Goal: Communication & Community: Answer question/provide support

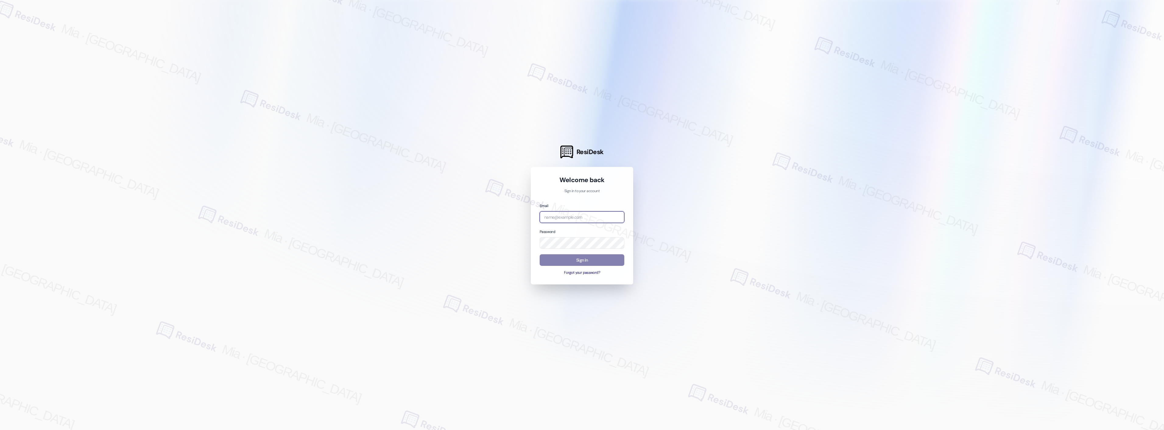
drag, startPoint x: 561, startPoint y: 213, endPoint x: 541, endPoint y: 215, distance: 19.8
click at [541, 215] on input "email" at bounding box center [581, 217] width 85 height 12
click at [593, 217] on input "[PERSON_NAME]" at bounding box center [581, 217] width 85 height 12
click at [0, 430] on com-1password-button at bounding box center [0, 430] width 0 height 0
drag, startPoint x: 567, startPoint y: 214, endPoint x: 514, endPoint y: 216, distance: 53.6
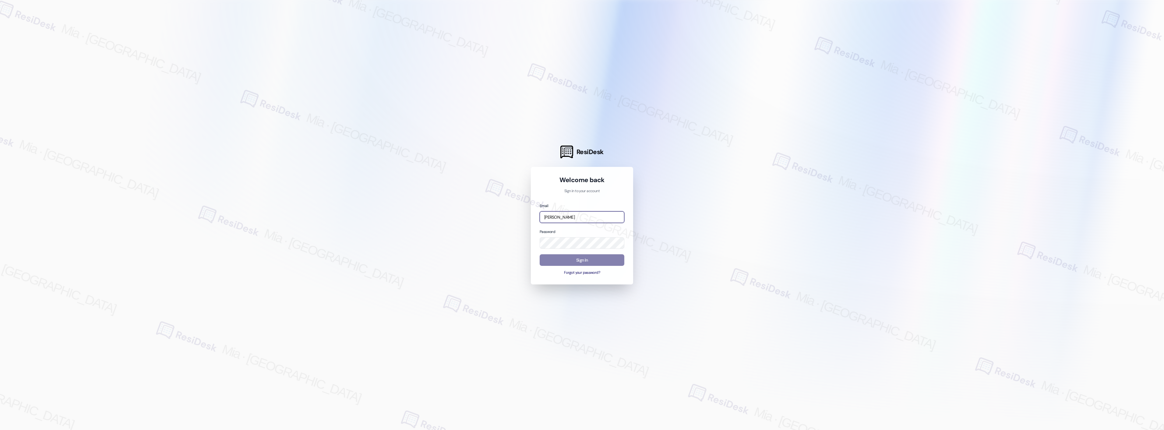
click at [514, 216] on div "ResiDesk Welcome back Sign in to your account Email [PERSON_NAME] Password Sign…" at bounding box center [582, 215] width 1164 height 430
click at [373, 170] on div at bounding box center [582, 215] width 1164 height 430
click at [553, 219] on input "[PERSON_NAME]" at bounding box center [581, 217] width 85 height 12
type input "automated-surveys-boyd_wilson-mia.caampued@boyd_[DOMAIN_NAME]"
click at [594, 257] on button "Sign In" at bounding box center [581, 260] width 85 height 12
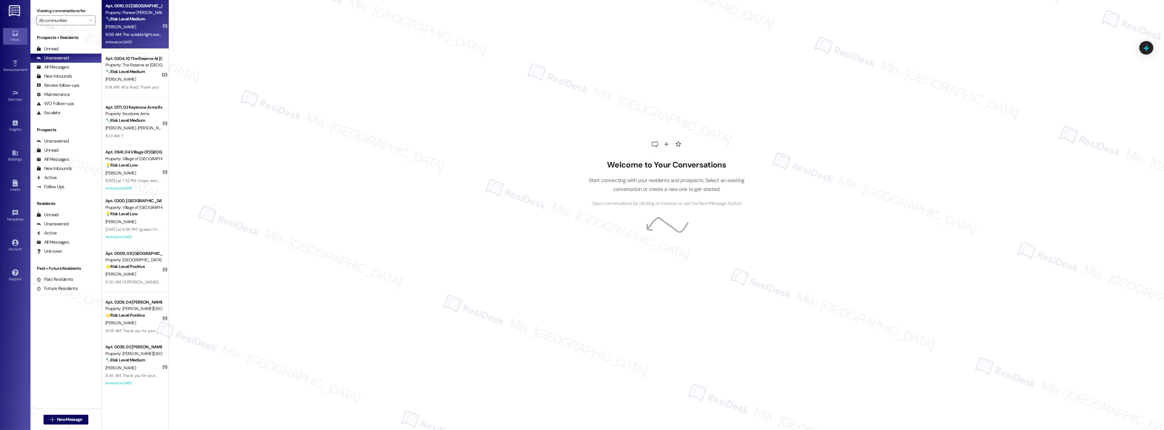
click at [139, 37] on div "9:06 AM: The outside light over the entryway is still out. I know they had trou…" at bounding box center [134, 35] width 58 height 8
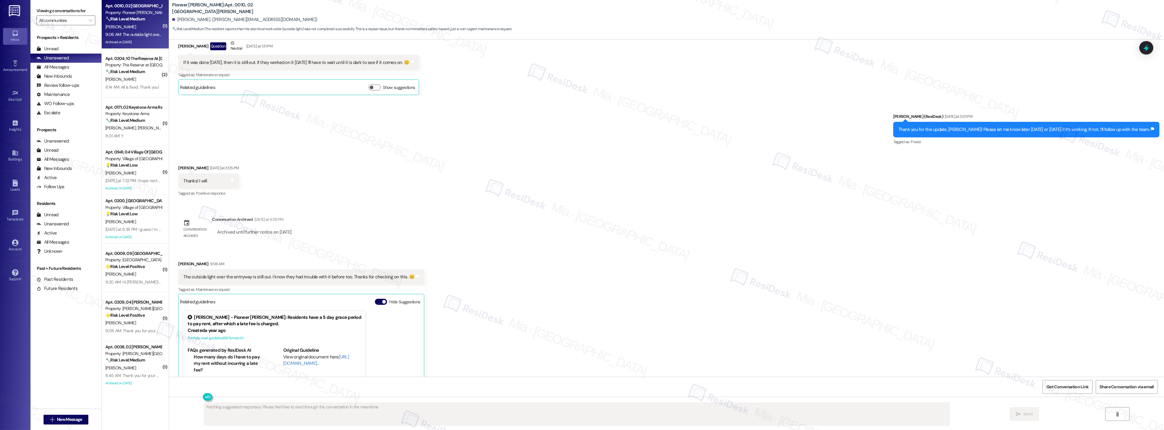
scroll to position [8220, 0]
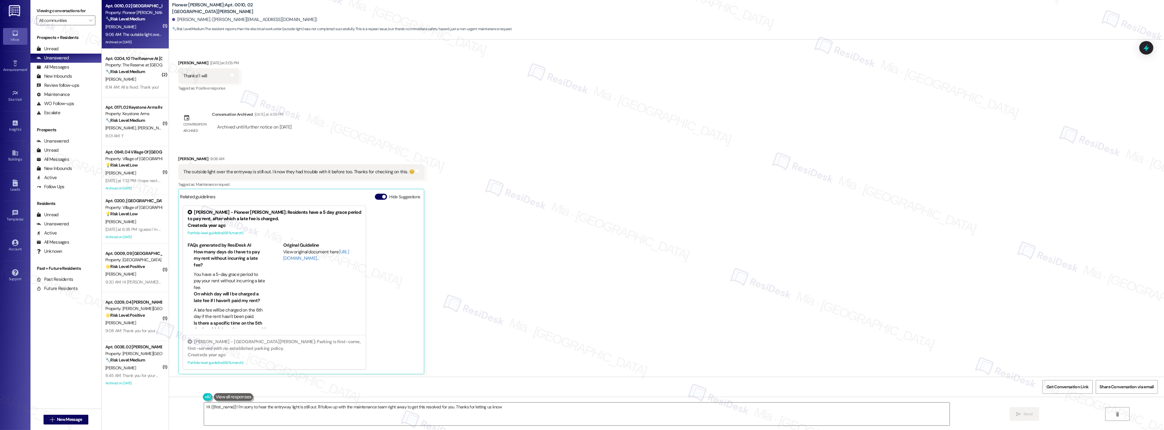
type textarea "Hi {{first_name}}! I'm sorry to hear the entryway light is still out. I'll foll…"
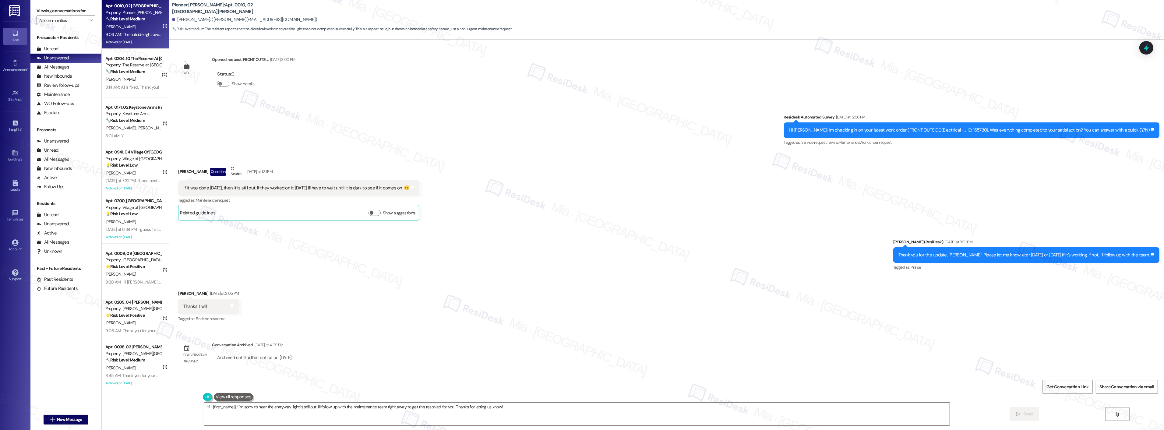
scroll to position [7983, 0]
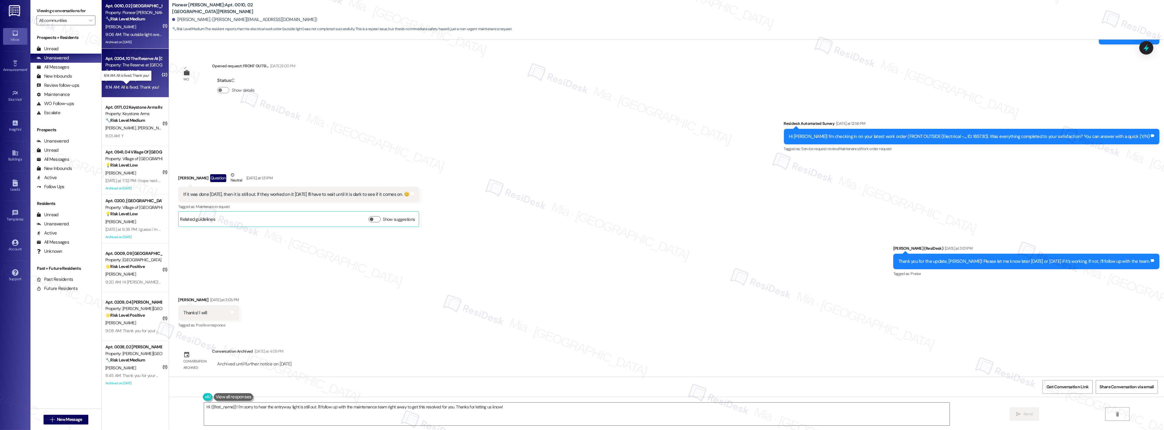
click at [140, 86] on div "8:14 AM: All is fixed. Thank you! 8:14 AM: All is fixed. Thank you!" at bounding box center [132, 86] width 54 height 5
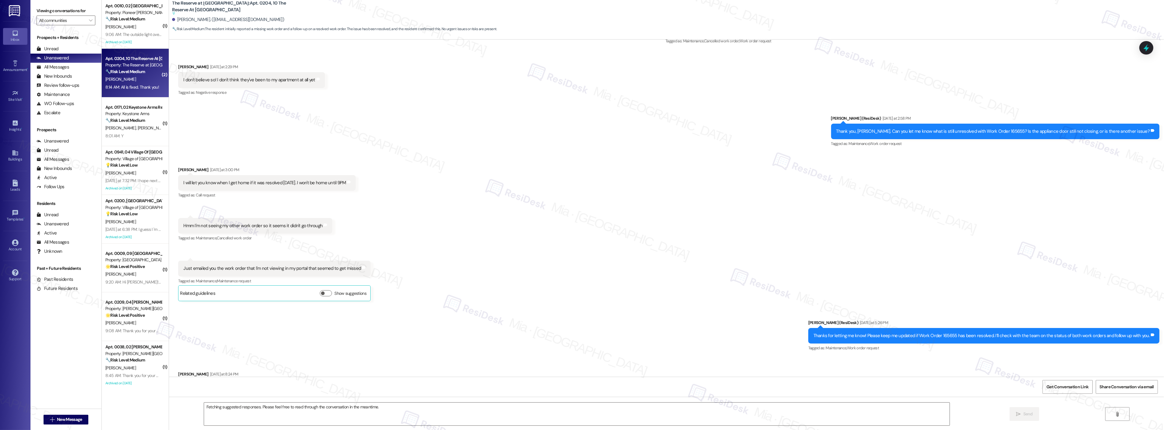
scroll to position [1807, 0]
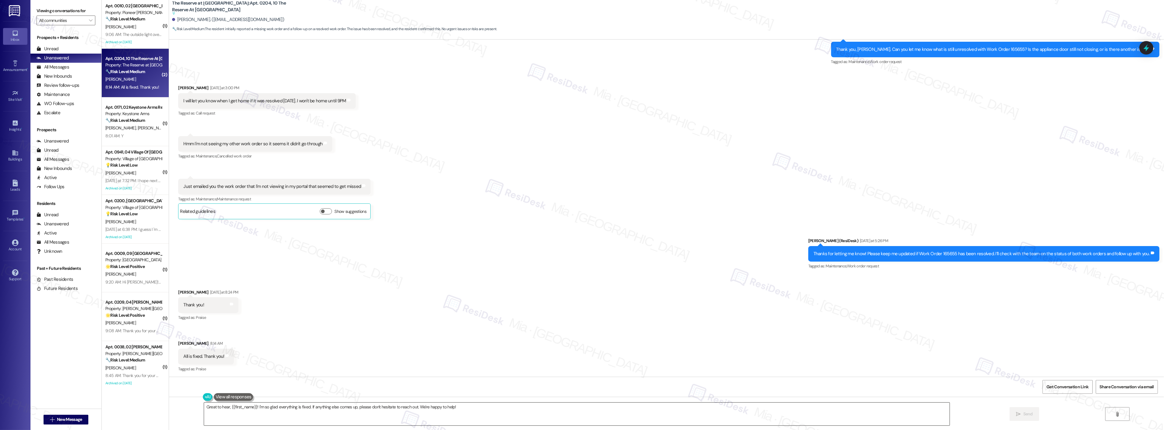
click at [462, 406] on textarea "Great to hear, {{first_name}}! I'm so glad everything is fixed. If anything els…" at bounding box center [576, 413] width 745 height 23
click at [196, 407] on textarea "Great to hear, {{first_name}}! I'm so glad everything is fixed. If anything els…" at bounding box center [568, 413] width 745 height 23
type textarea "Good morning! Great to hear, {{first_name}}! I'm so glad everything is fixed. I…"
click at [1009, 414] on span "Send" at bounding box center [1004, 414] width 12 height 6
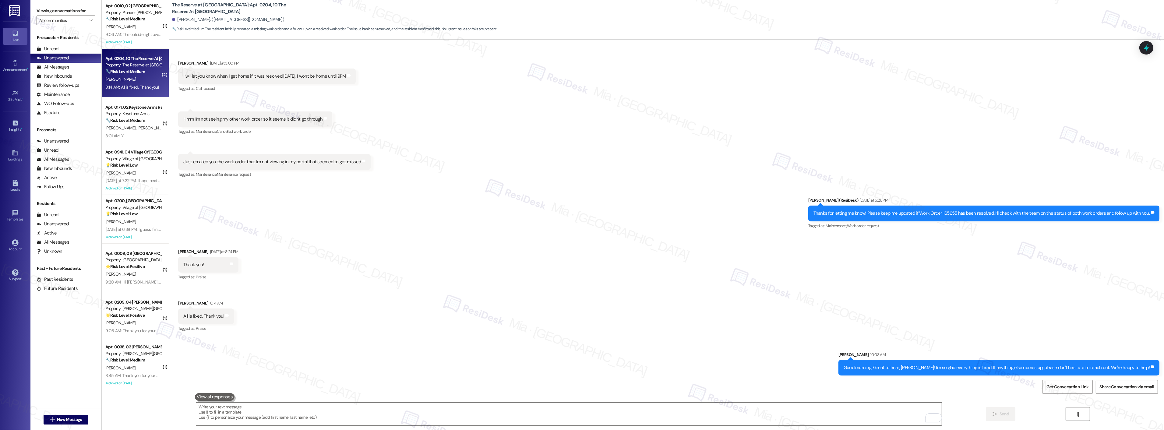
scroll to position [1834, 0]
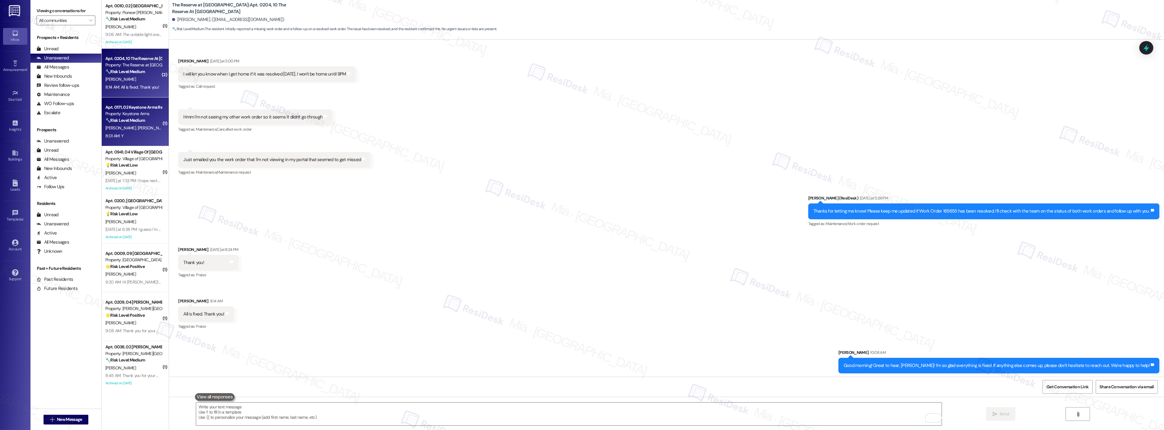
click at [131, 134] on div "8:01 AM: Y 8:01 AM: Y" at bounding box center [134, 136] width 58 height 8
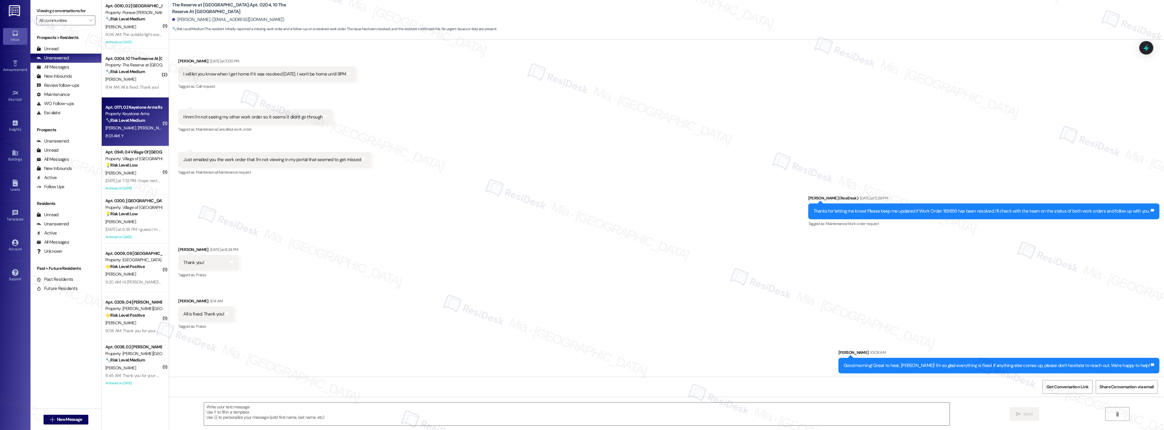
type textarea "Fetching suggested responses. Please feel free to read through the conversation…"
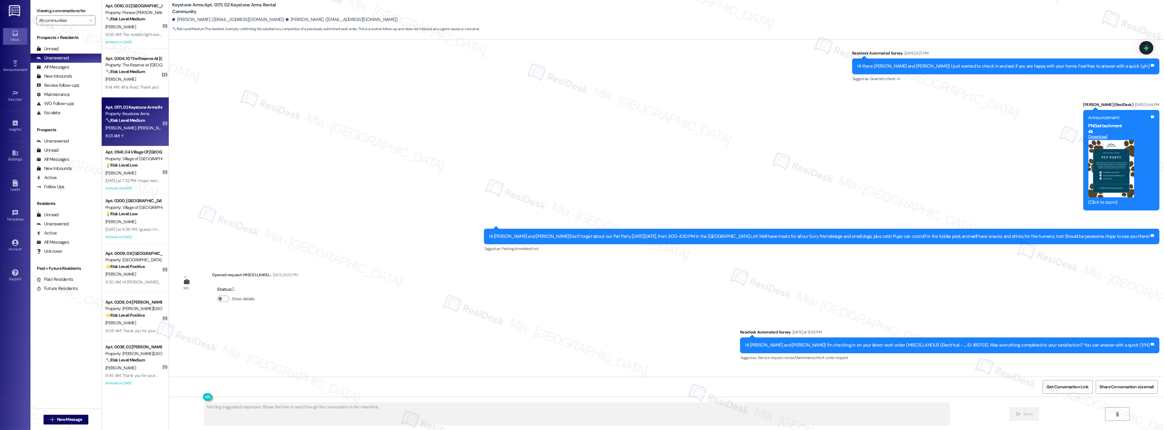
scroll to position [1194, 0]
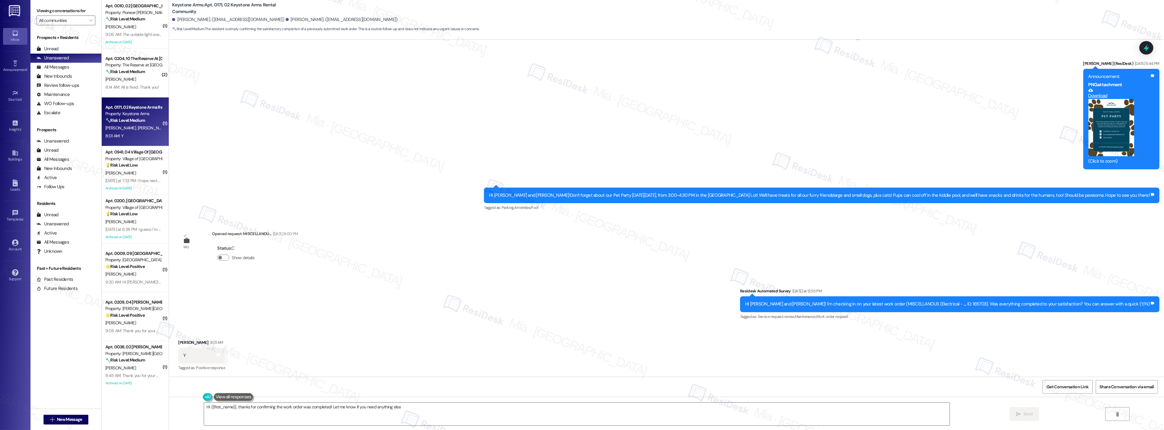
type textarea "Hi {{first_name}}, thanks for confirming the work order was completed! Let me k…"
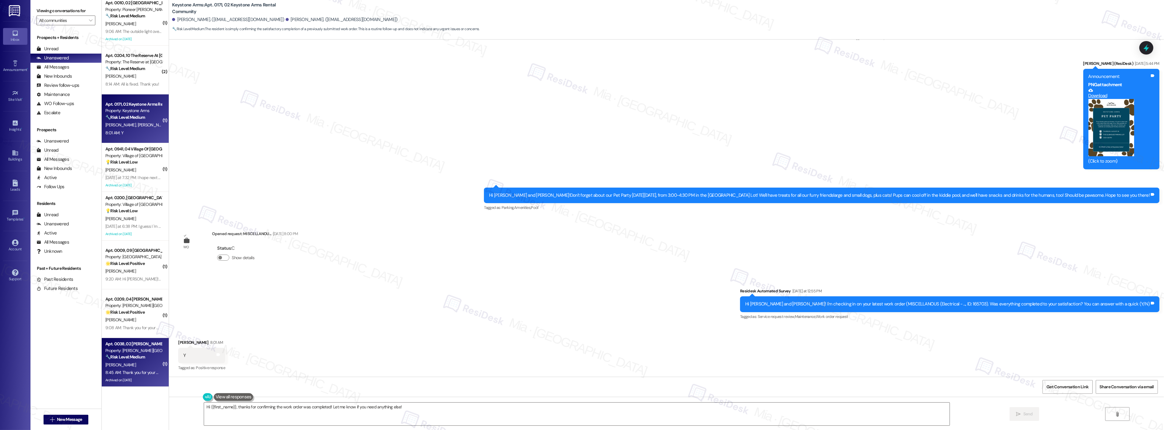
click at [133, 372] on div "8:45 AM: Thank you for your message. Our offices are currently closed, but we w…" at bounding box center [266, 372] width 323 height 5
type textarea "Fetching suggested responses. Please feel free to read through the conversation…"
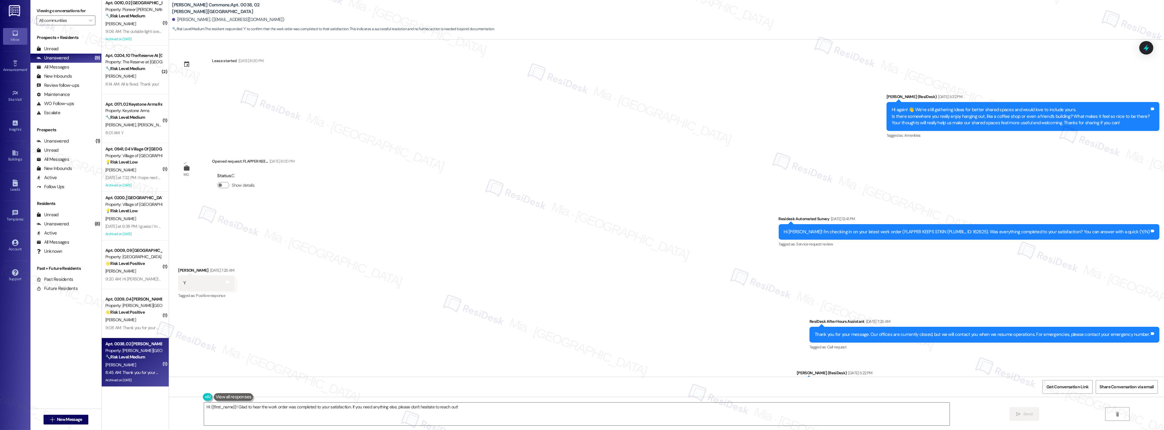
scroll to position [4671, 0]
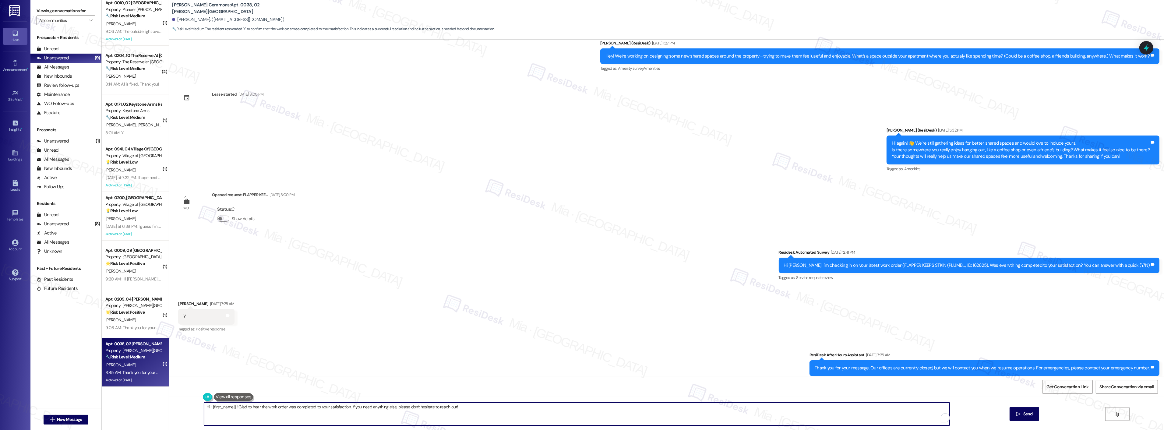
drag, startPoint x: 440, startPoint y: 406, endPoint x: 191, endPoint y: 407, distance: 249.3
click at [191, 407] on div "Hi {{first_name}}! Glad to hear the work order was completed to your satisfacti…" at bounding box center [666, 420] width 995 height 46
paste textarea "Thank you,, for your feedback. I'm so glad to hear you're satisfied with the re…"
click at [212, 406] on textarea "Thank you,, for your feedback. I'm so glad to hear you're satisfied with the re…" at bounding box center [568, 413] width 745 height 23
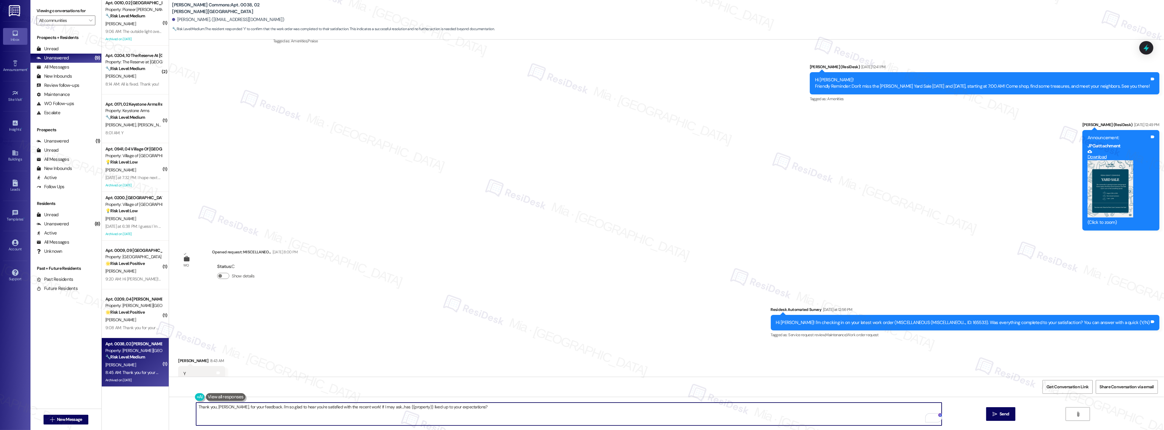
scroll to position [5415, 0]
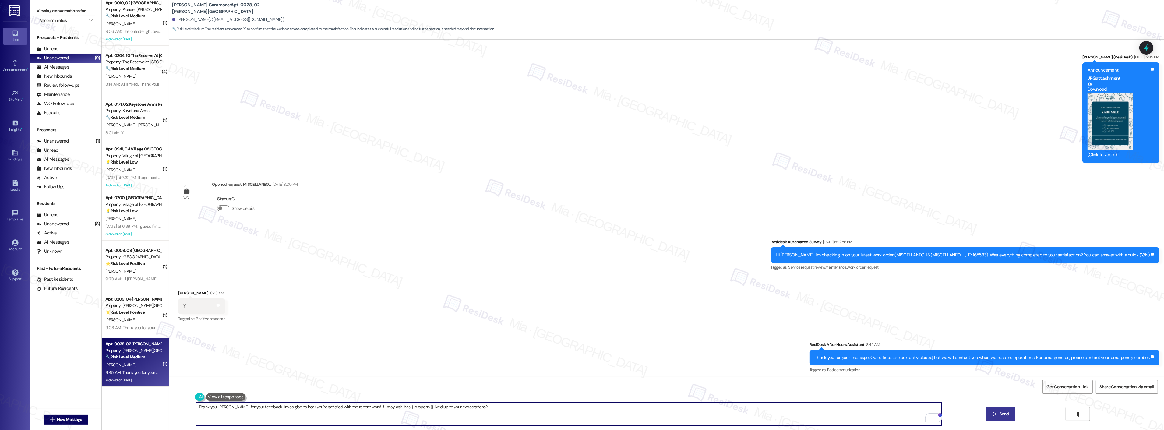
type textarea "Thank you, [PERSON_NAME], for your feedback. I'm so glad to hear you're satisfi…"
click at [1008, 415] on span "Send" at bounding box center [1003, 414] width 9 height 6
click at [127, 321] on div "[PERSON_NAME]" at bounding box center [134, 320] width 58 height 8
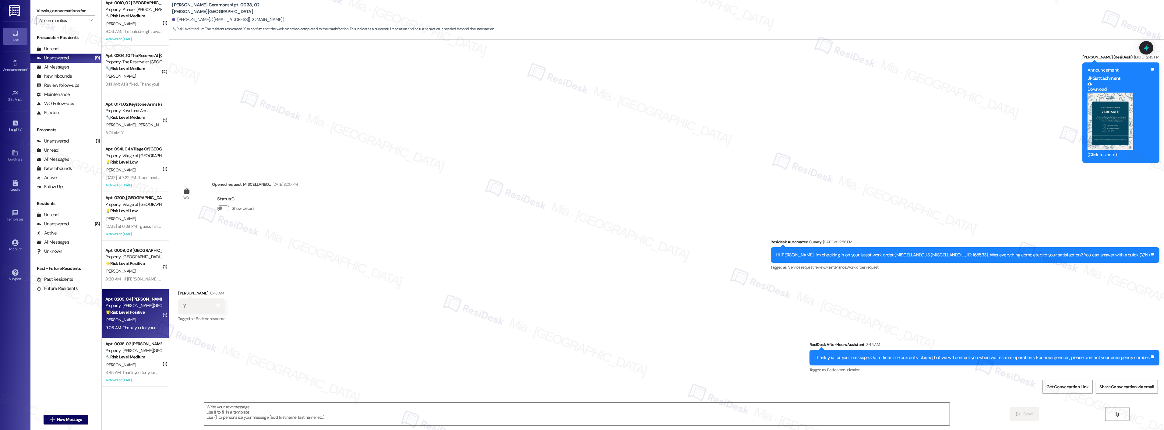
type textarea "Fetching suggested responses. Please feel free to read through the conversation…"
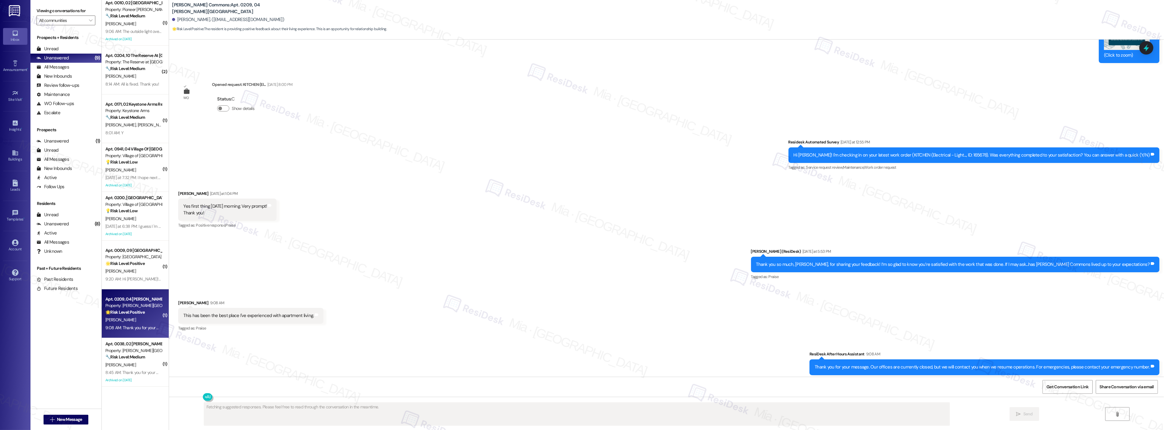
scroll to position [8748, 0]
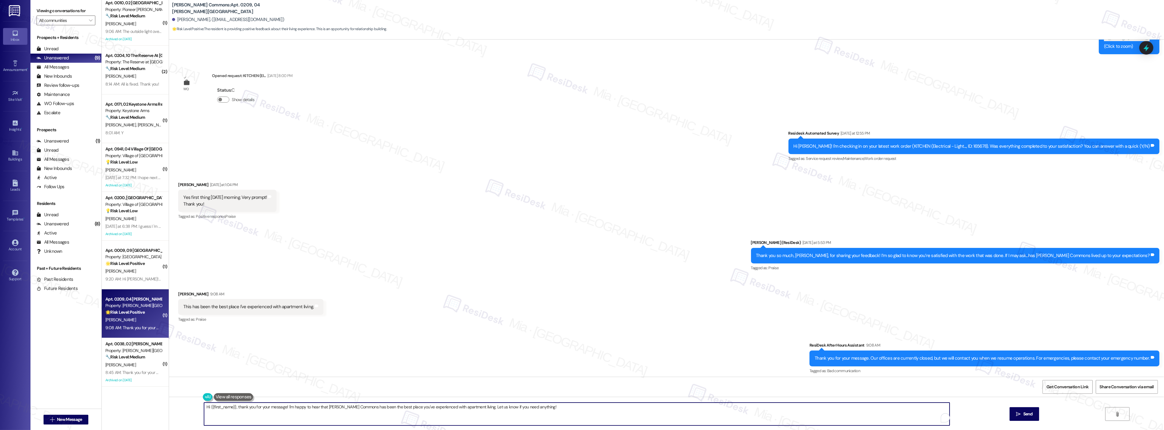
drag, startPoint x: 481, startPoint y: 407, endPoint x: 560, endPoint y: 406, distance: 78.9
click at [560, 406] on textarea "Hi {{first_name}}, thank you for your message! I'm happy to hear that [PERSON_N…" at bounding box center [576, 413] width 745 height 23
type textarea "Hi {{first_name}}, thank you for your message! I'm happy to hear that [PERSON_N…"
drag, startPoint x: 477, startPoint y: 410, endPoint x: 182, endPoint y: 416, distance: 295.4
click at [182, 416] on div "Hi {{first_name}}, thank you for your message! I'm happy to hear that [PERSON_N…" at bounding box center [666, 420] width 995 height 46
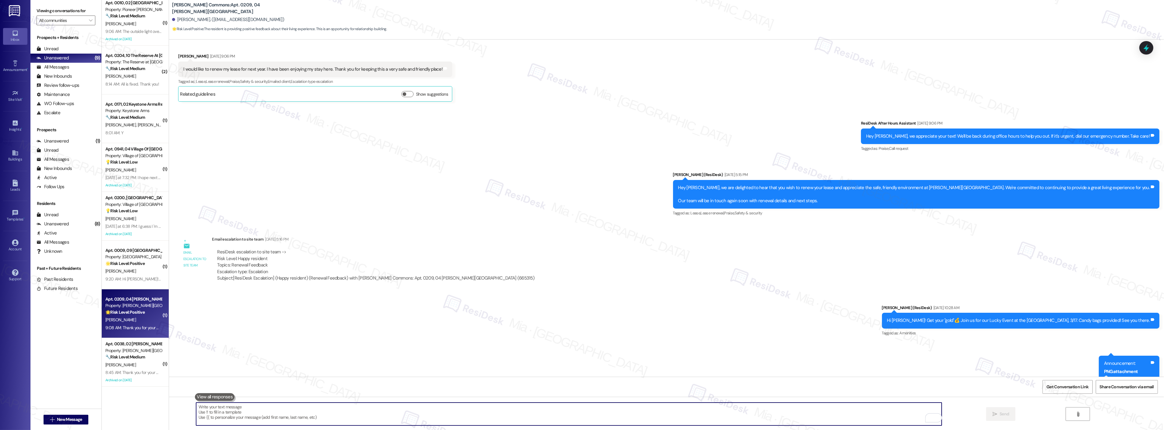
scroll to position [6245, 0]
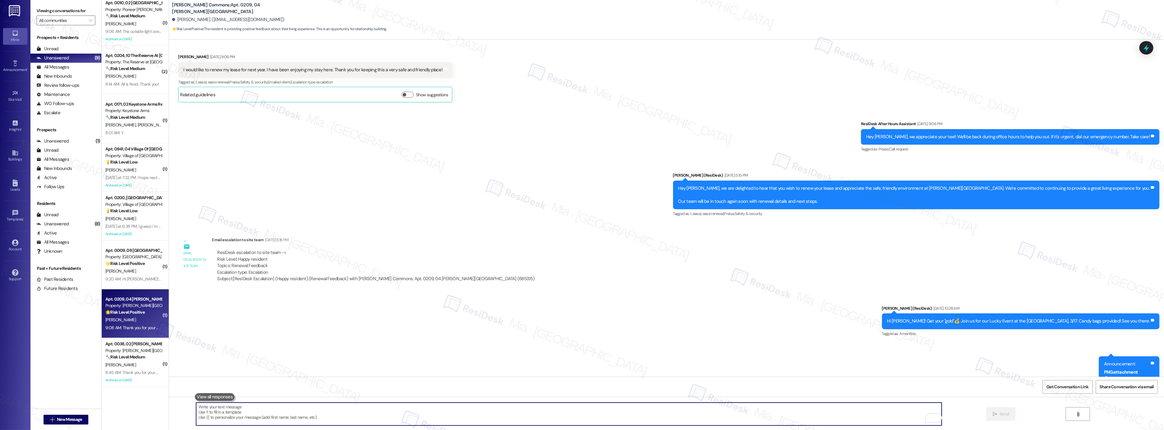
click at [463, 410] on textarea "To enrich screen reader interactions, please activate Accessibility in Grammarl…" at bounding box center [568, 413] width 745 height 23
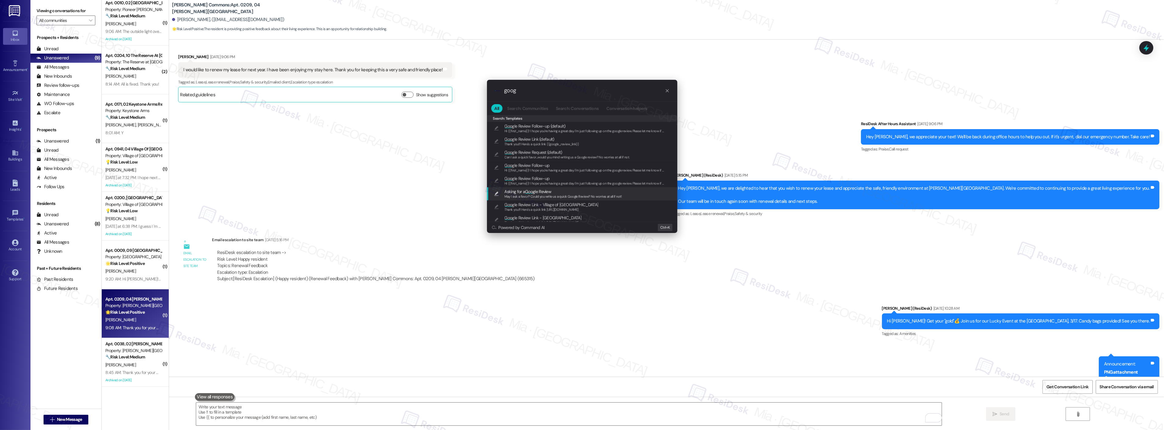
type input "goog"
click at [308, 407] on div ".cls-1{fill:#0a055f;}.cls-2{fill:#0cc4c4;} resideskLogoBlueOrange goog All Sear…" at bounding box center [582, 215] width 1164 height 430
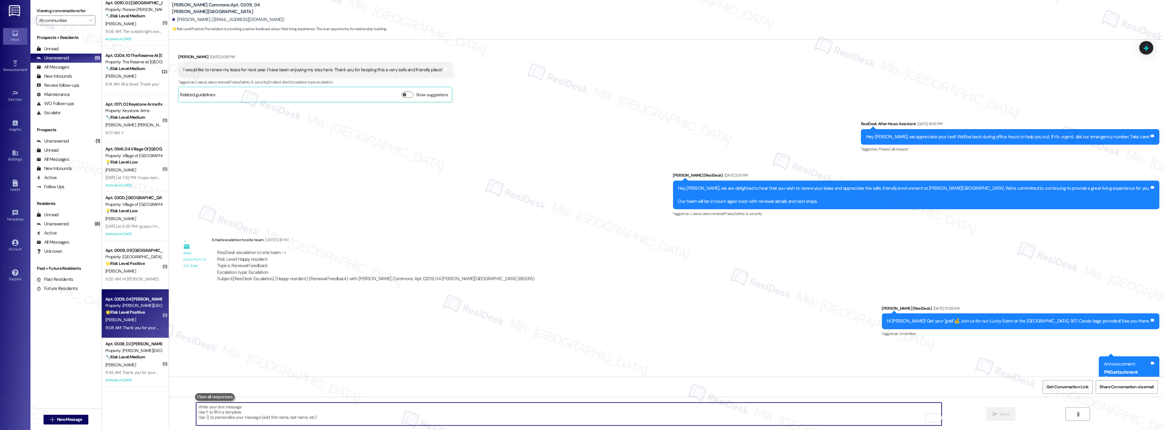
click at [312, 407] on textarea "To enrich screen reader interactions, please activate Accessibility in Grammarl…" at bounding box center [568, 413] width 745 height 23
paste textarea "Hi {{first_name}}, thank you for your message! I'm happy to hear that [PERSON_N…"
click at [484, 407] on textarea "Hi {{first_name}}, thank you for your message! I'm happy to hear that [PERSON_N…" at bounding box center [568, 413] width 745 height 23
paste textarea "If you wouldn’t mind, would you be willing to leave [GEOGRAPHIC_DATA] a Google …"
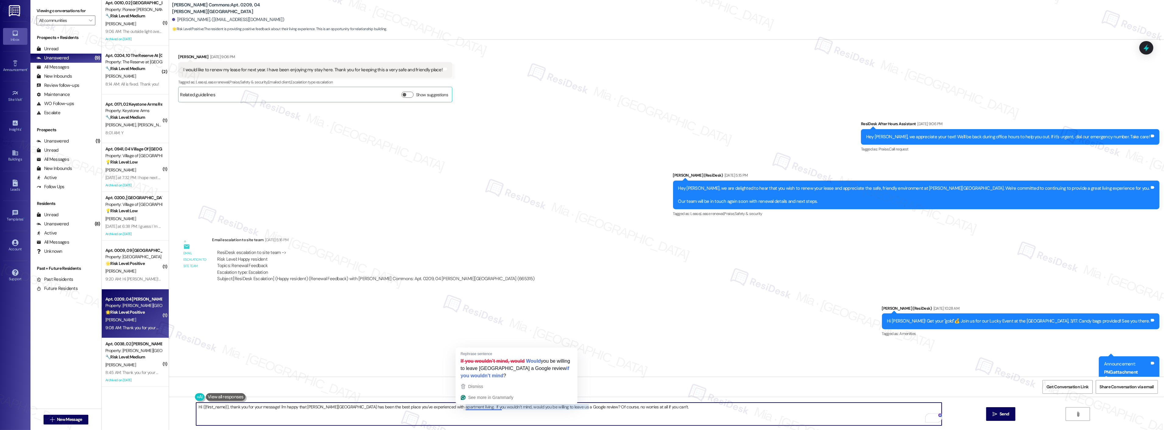
click at [683, 408] on textarea "Hi {{first_name}}, thank you for your message! I'm happy that [PERSON_NAME][GEO…" at bounding box center [568, 413] width 745 height 23
type textarea "Hi {{first_name}}, thank you for your message! I'm happy that [PERSON_NAME][GEO…"
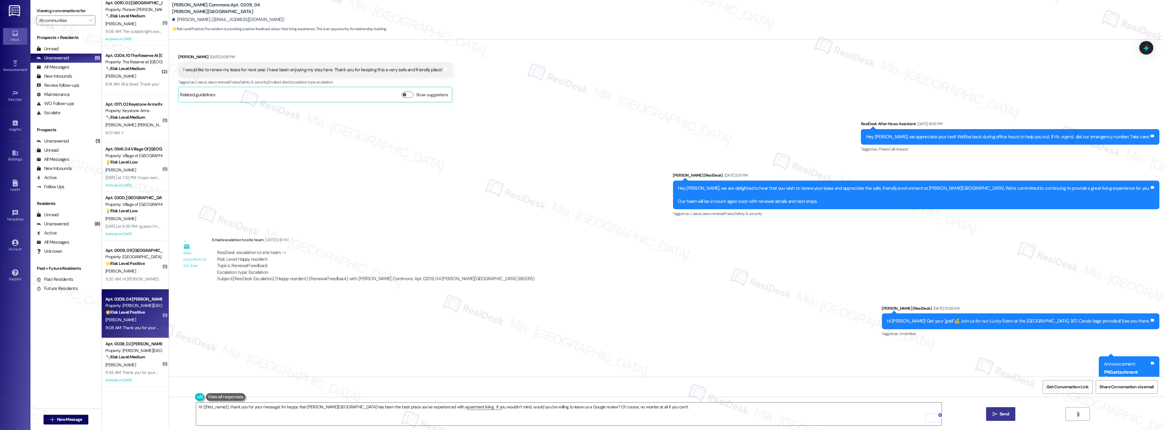
click at [1009, 415] on button " Send" at bounding box center [1001, 414] width 30 height 14
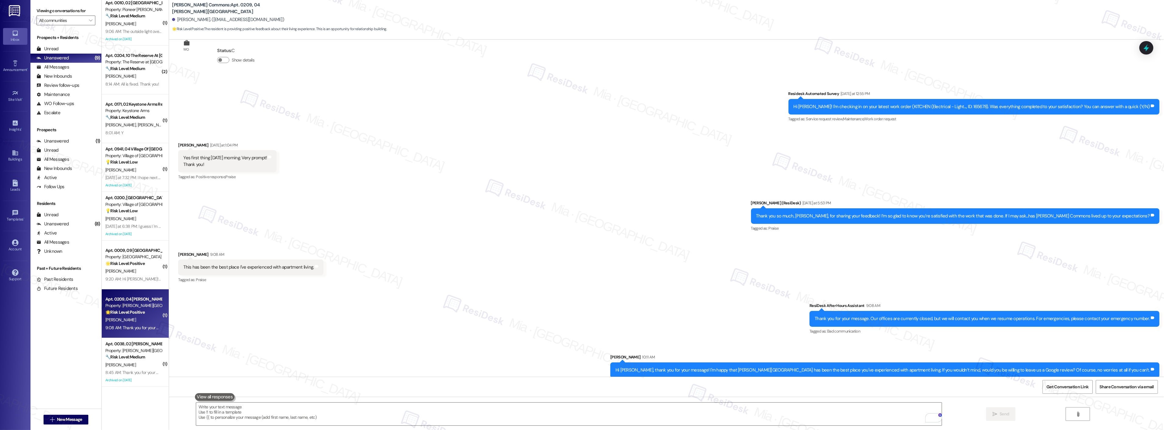
scroll to position [8790, 0]
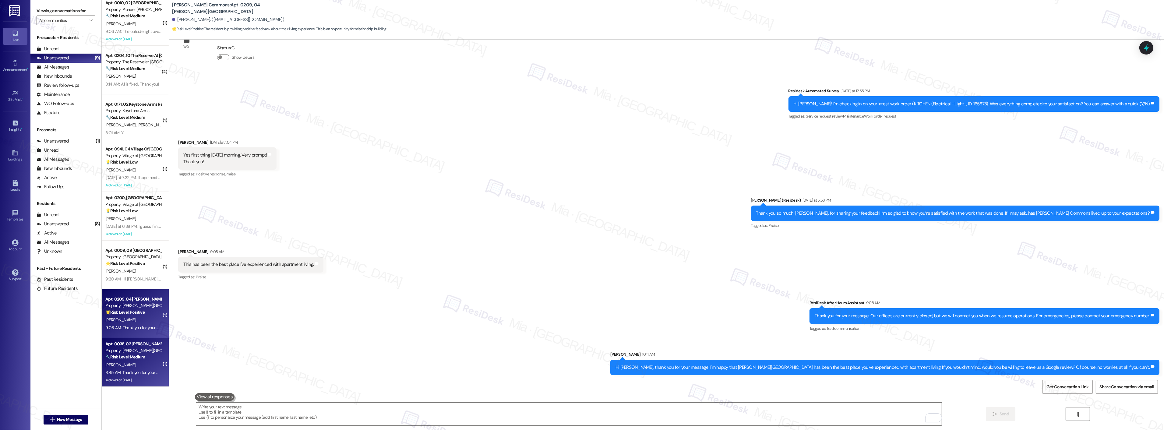
click at [136, 363] on div "[PERSON_NAME]" at bounding box center [134, 365] width 58 height 8
type textarea "Fetching suggested responses. Please feel free to read through the conversation…"
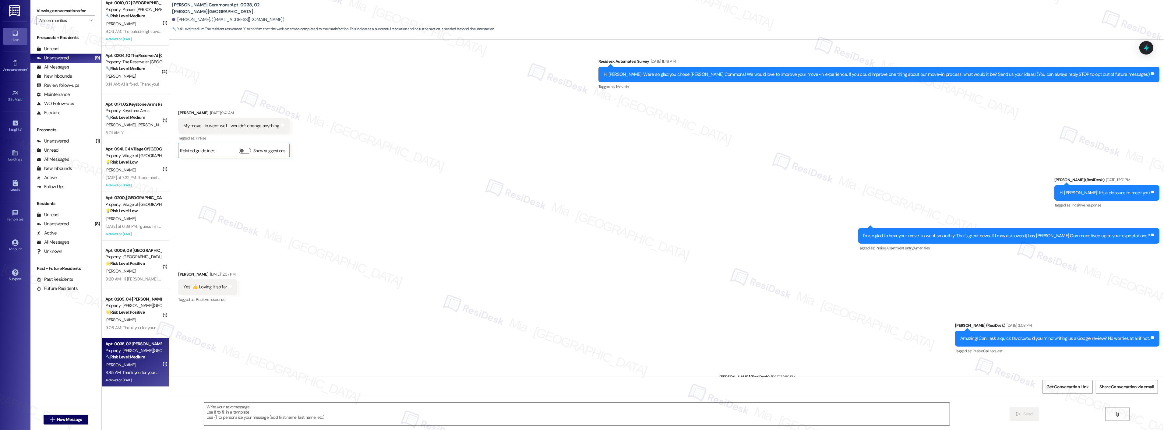
scroll to position [5467, 0]
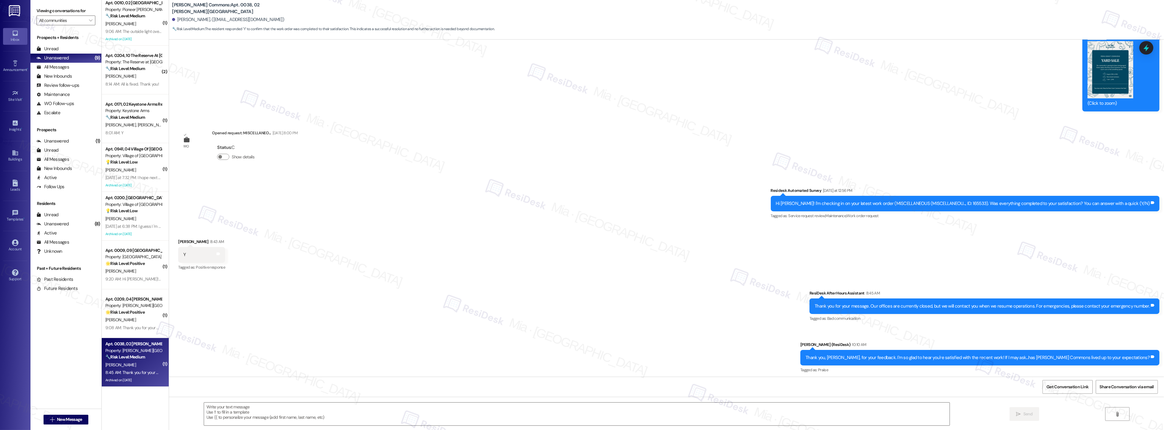
type textarea "Fetching suggested responses. Please feel free to read through the conversation…"
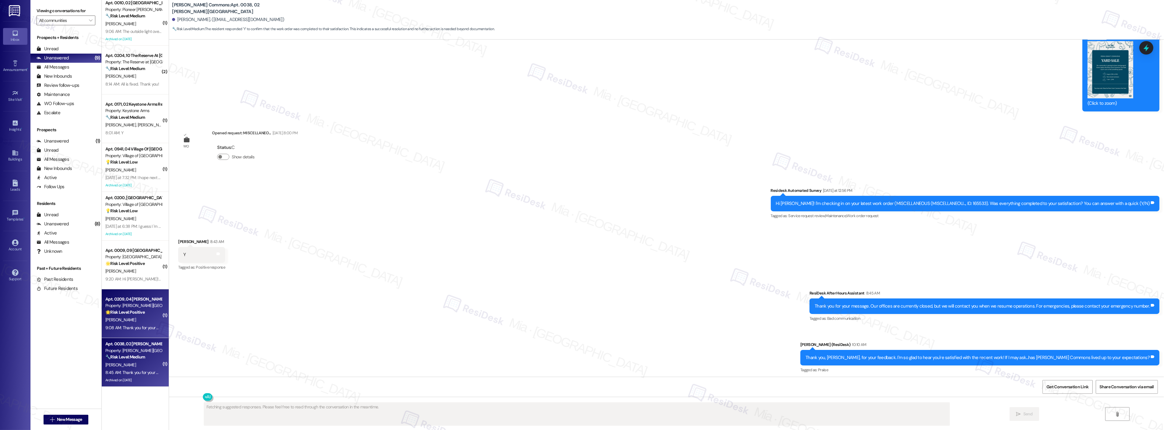
click at [133, 309] on strong "🌟 Risk Level: Positive" at bounding box center [124, 311] width 39 height 5
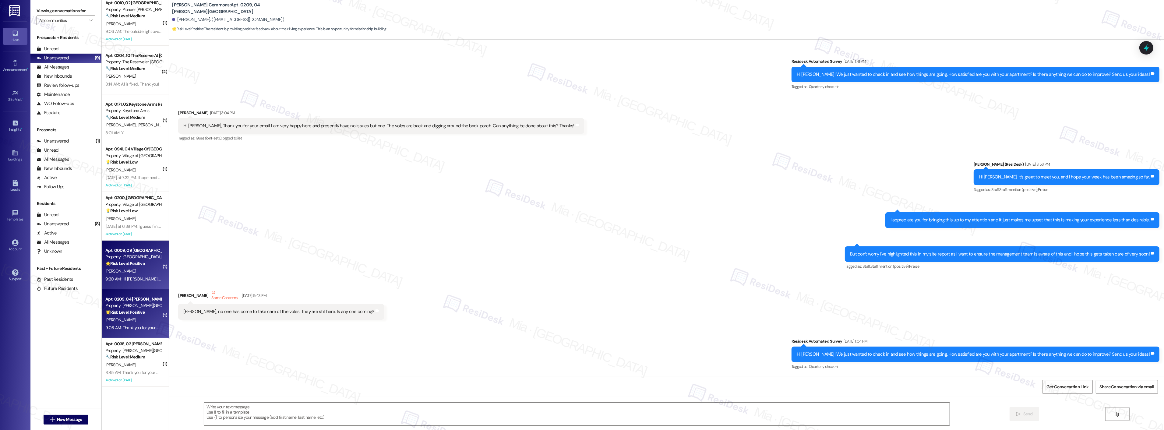
click at [135, 277] on div "9:20 AM: Hi [PERSON_NAME]! Thank you so much for the invite! Unfortunately, i w…" at bounding box center [209, 278] width 208 height 5
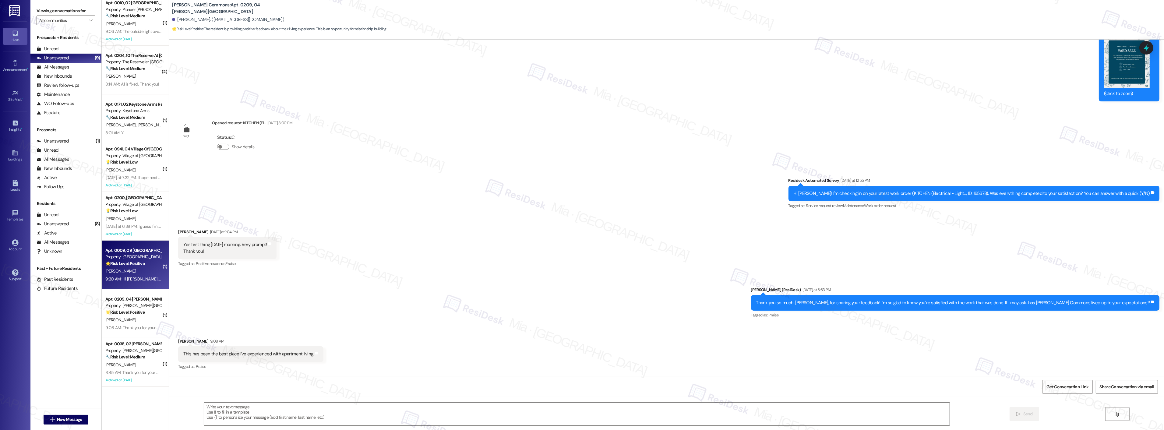
scroll to position [8696, 0]
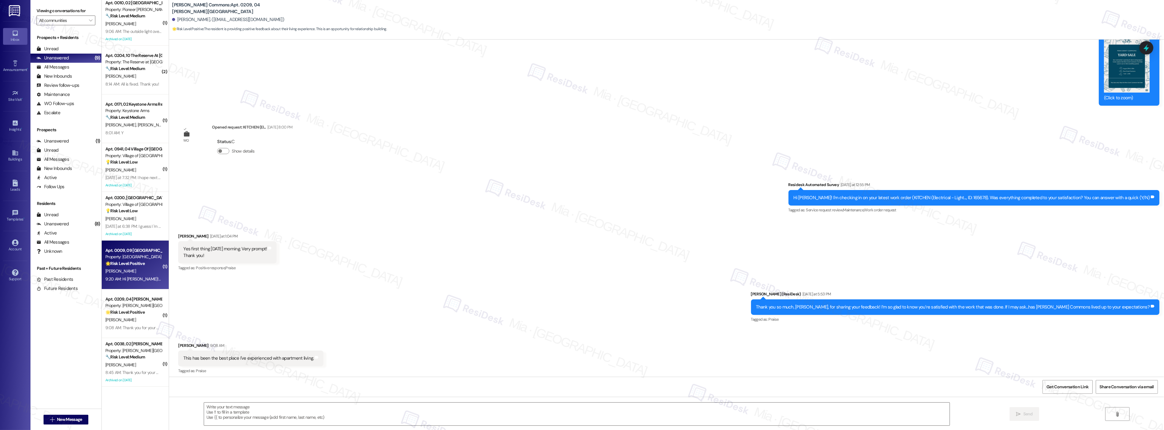
type textarea "Fetching suggested responses. Please feel free to read through the conversation…"
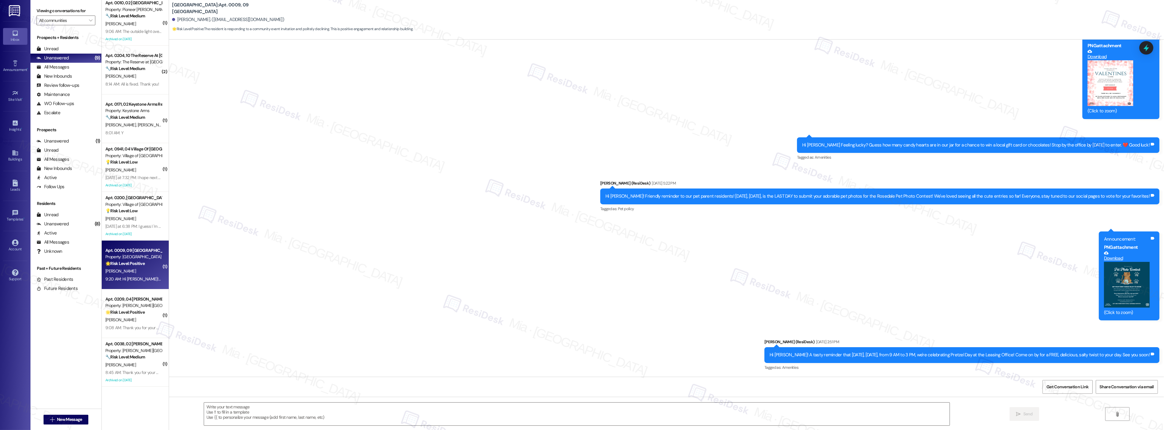
type textarea "Fetching suggested responses. Please feel free to read through the conversation…"
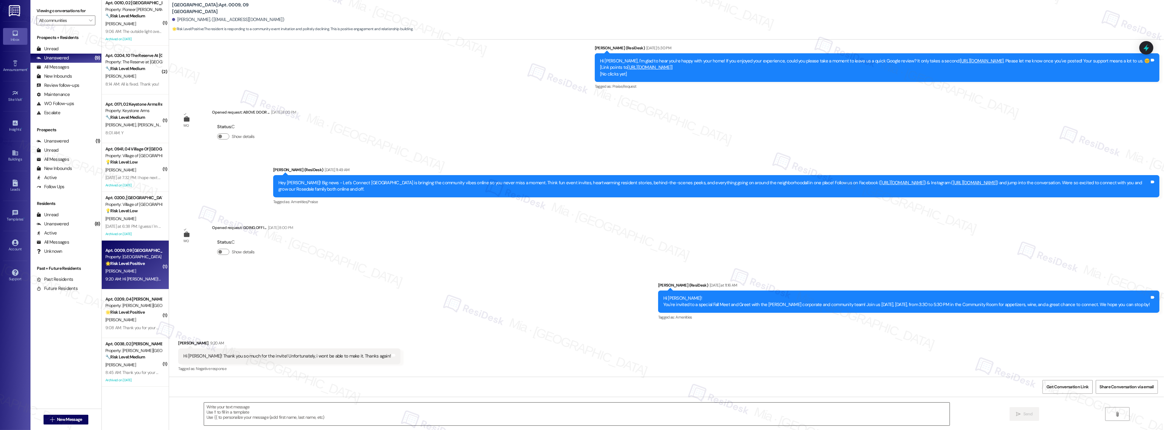
click at [284, 409] on textarea at bounding box center [576, 413] width 745 height 23
paste textarea "Thank you, [PERSON_NAME]. I appreciate the update. I understand you’ll be worki…"
drag, startPoint x: 210, startPoint y: 406, endPoint x: 187, endPoint y: 409, distance: 23.3
click at [193, 409] on div "Thank you, [PERSON_NAME]. I appreciate the update. I understand you’ll be worki…" at bounding box center [566, 413] width 746 height 23
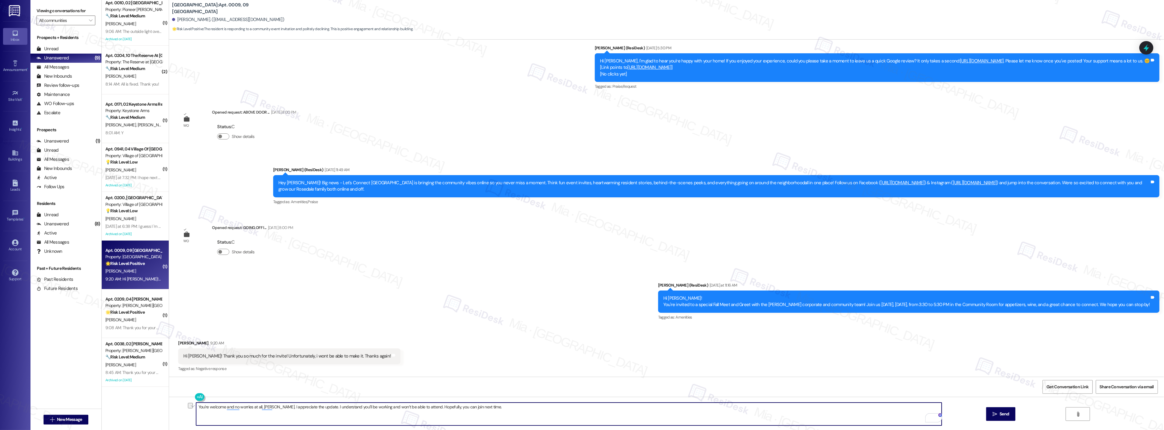
drag, startPoint x: 311, startPoint y: 408, endPoint x: 415, endPoint y: 407, distance: 103.2
click at [415, 407] on textarea "You're welcome and no worries at all, [PERSON_NAME]. I appreciate the update. I…" at bounding box center [568, 413] width 745 height 23
type textarea "You're welcome, [PERSON_NAME]. No worries at all. I appreciate the update. Hope…"
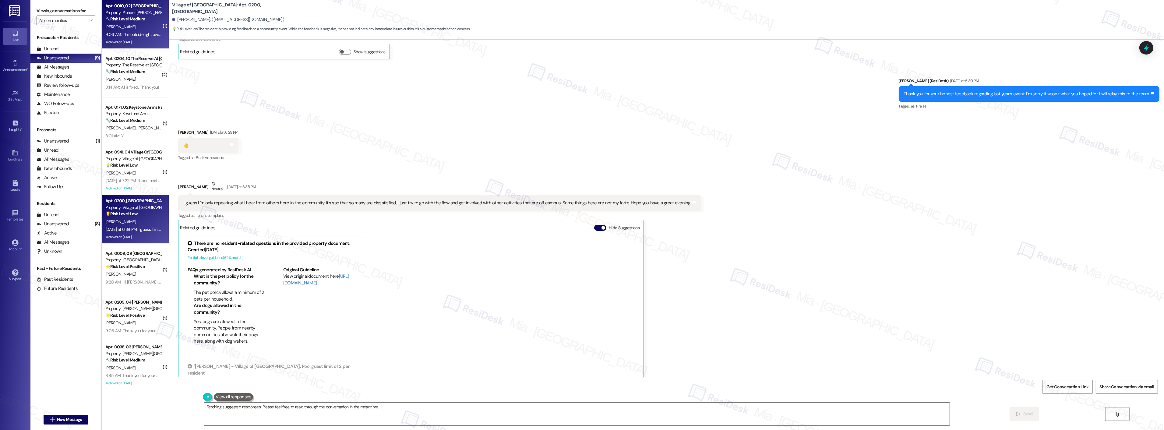
click at [130, 40] on div "Archived on [DATE]" at bounding box center [134, 42] width 58 height 8
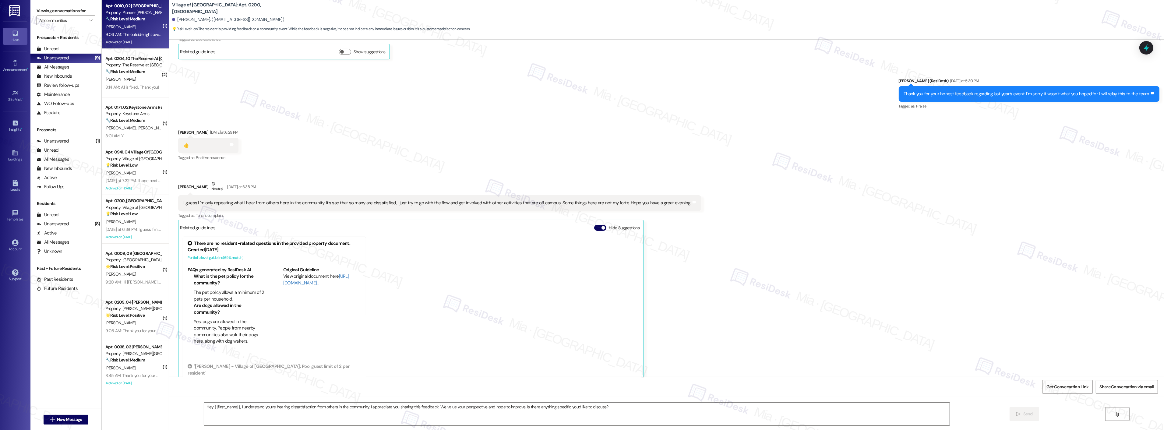
type textarea "Fetching suggested responses. Please feel free to read through the conversation…"
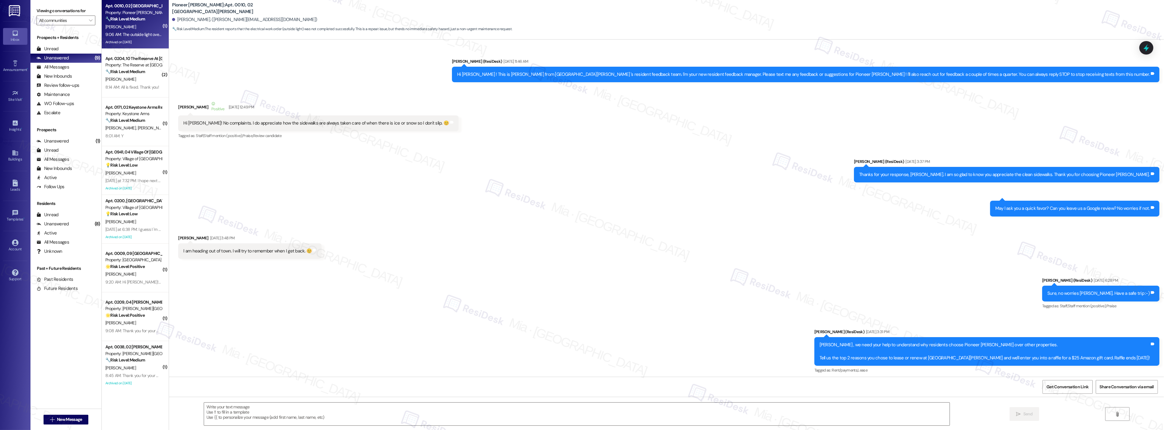
type textarea "Fetching suggested responses. Please feel free to read through the conversation…"
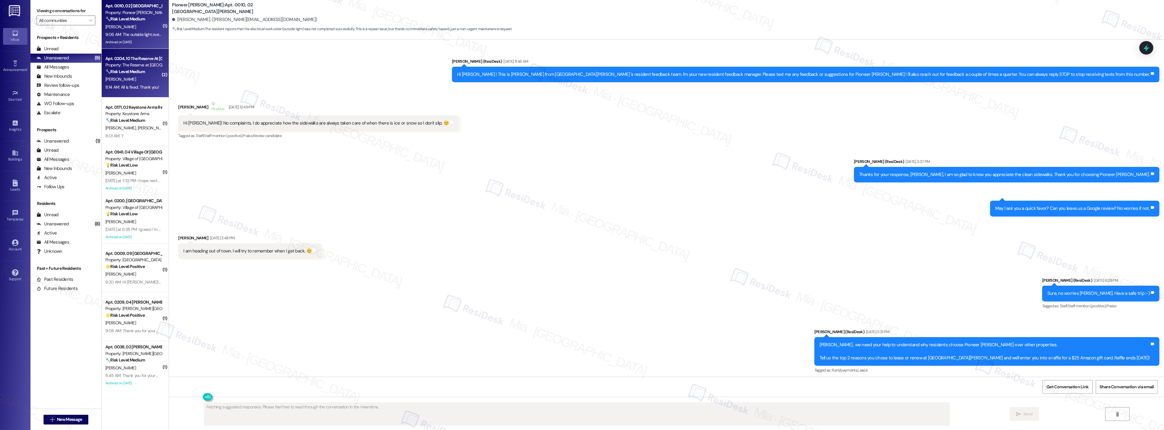
scroll to position [8220, 0]
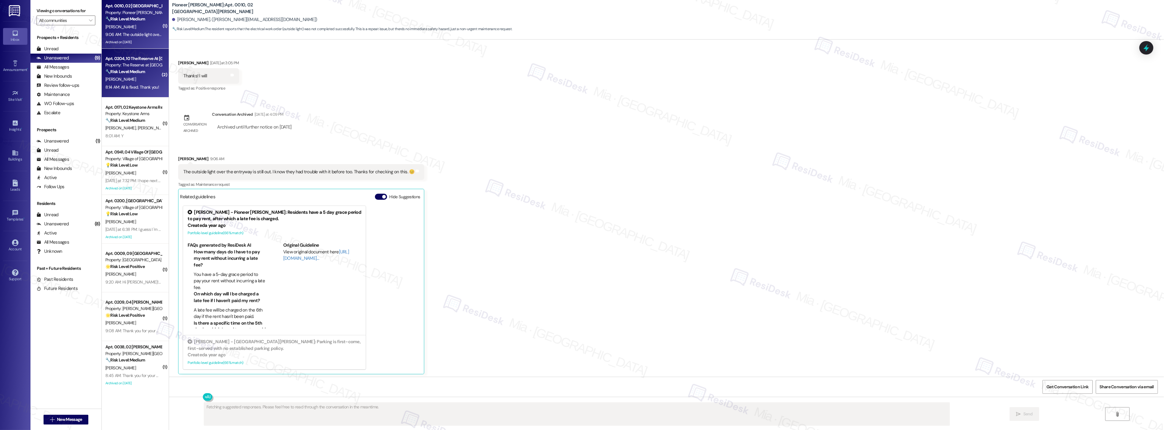
click at [132, 78] on div "[PERSON_NAME]" at bounding box center [134, 79] width 58 height 8
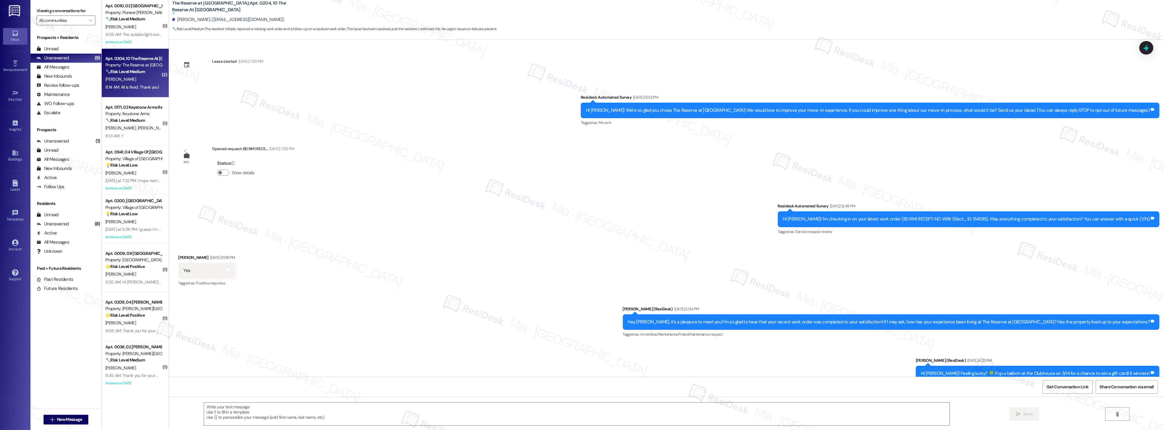
scroll to position [1859, 0]
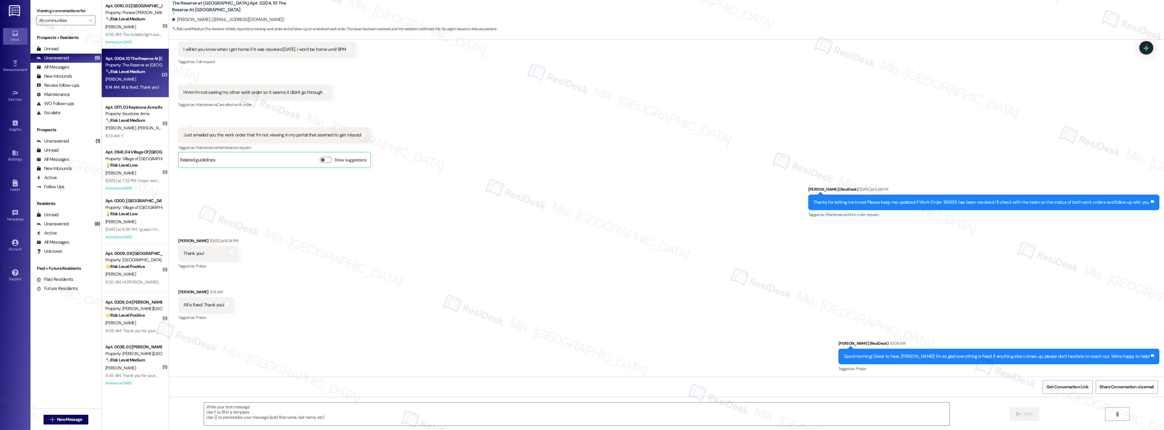
type textarea "Fetching suggested responses. Please feel free to read through the conversation…"
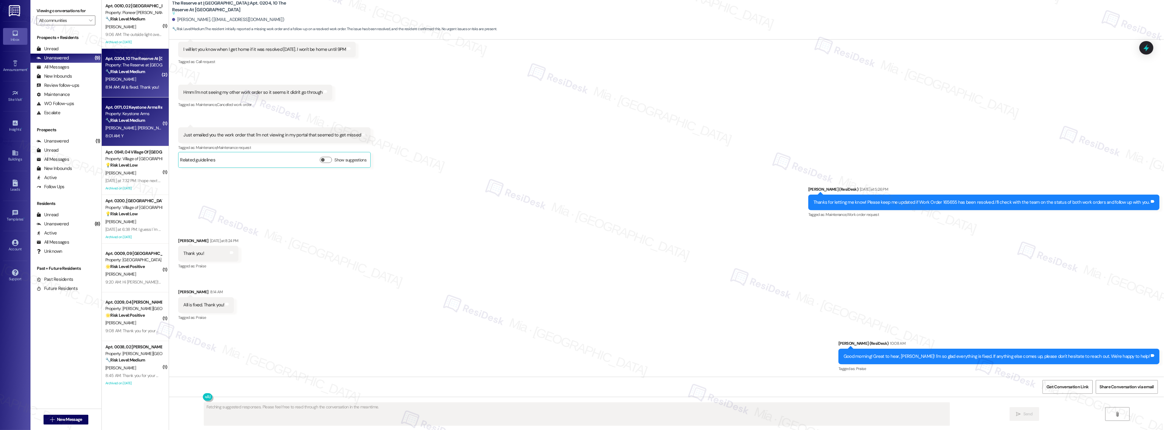
click at [122, 120] on strong "🔧 Risk Level: Medium" at bounding box center [125, 120] width 40 height 5
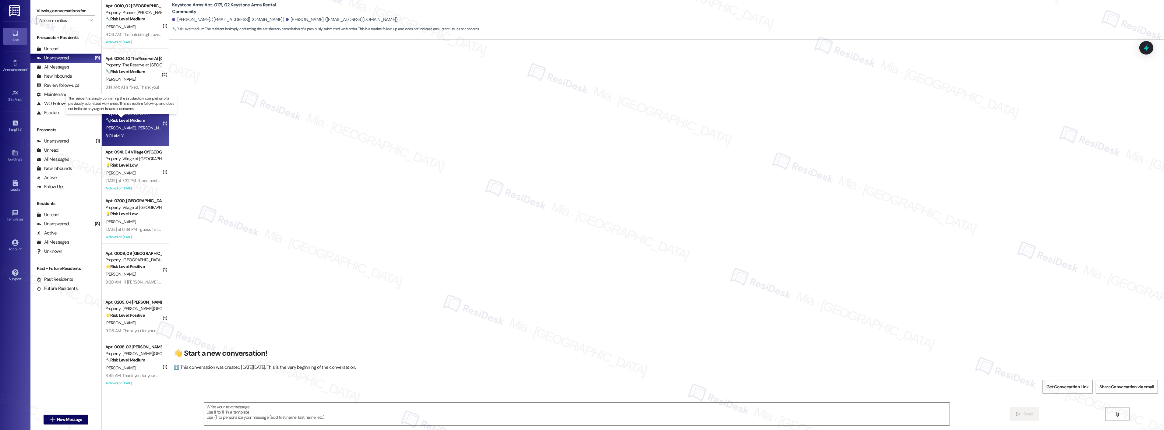
scroll to position [1194, 0]
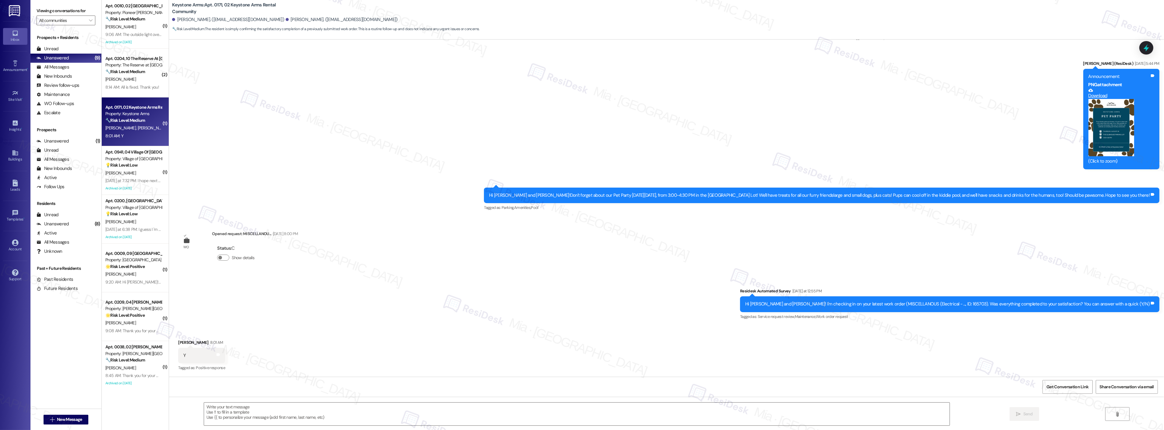
type textarea "Fetching suggested responses. Please feel free to read through the conversation…"
click at [293, 411] on textarea at bounding box center [576, 413] width 745 height 23
paste textarea "Thank you,, for your feedback. I'm so glad to hear you're satisfied with the re…"
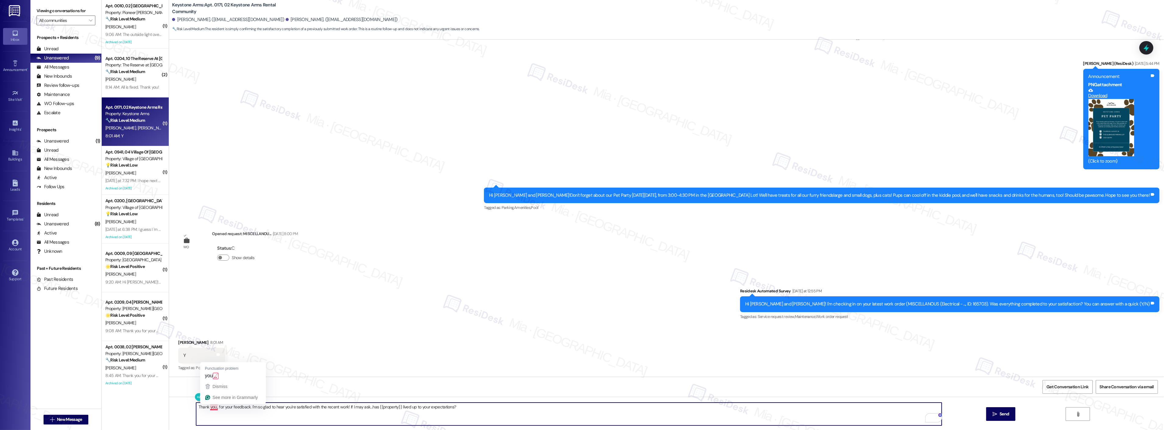
click at [212, 408] on textarea "Thank you,, for your feedback. I'm so glad to hear you're satisfied with the re…" at bounding box center [568, 413] width 745 height 23
type textarea "Thank you, Hannah, for your feedback. I'm so glad to hear you're satisfied with…"
click at [999, 413] on span "Send" at bounding box center [1003, 414] width 9 height 6
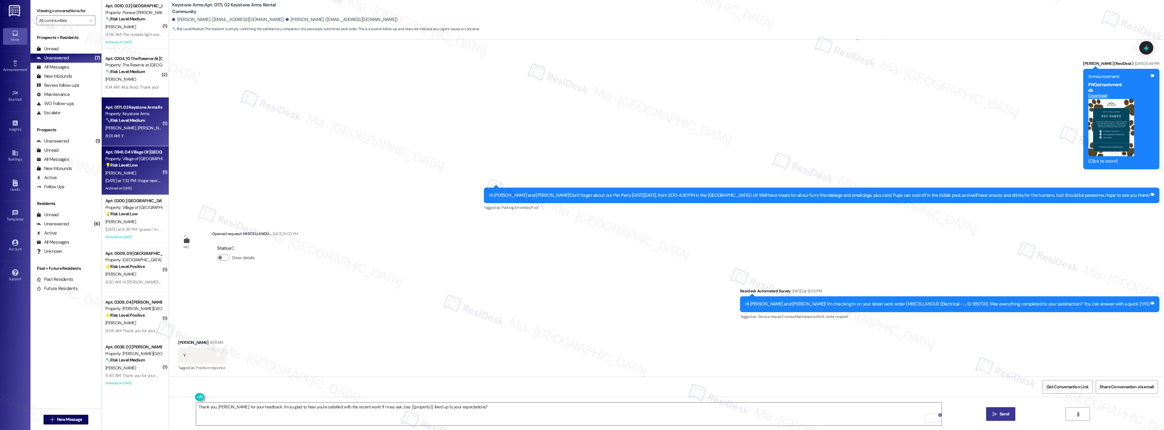
click at [124, 173] on div "[PERSON_NAME]" at bounding box center [134, 173] width 58 height 8
type textarea "Fetching suggested responses. Please feel free to read through the conversation…"
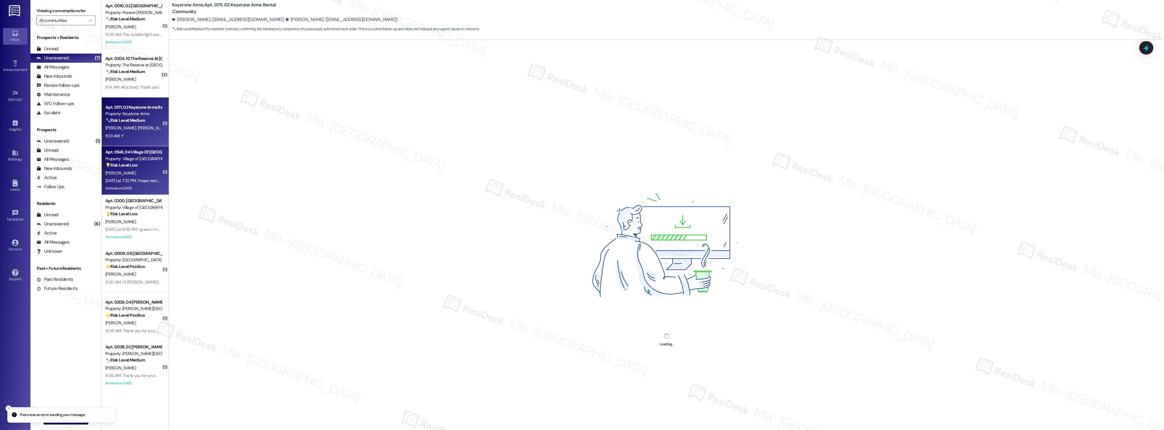
click at [138, 127] on div "H. Baublitz D. Oliver" at bounding box center [134, 128] width 58 height 8
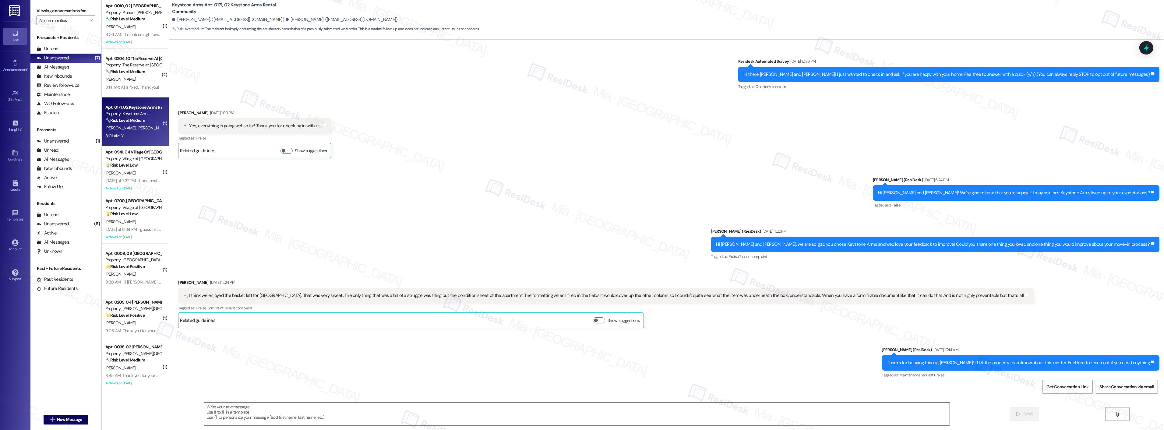
scroll to position [1237, 0]
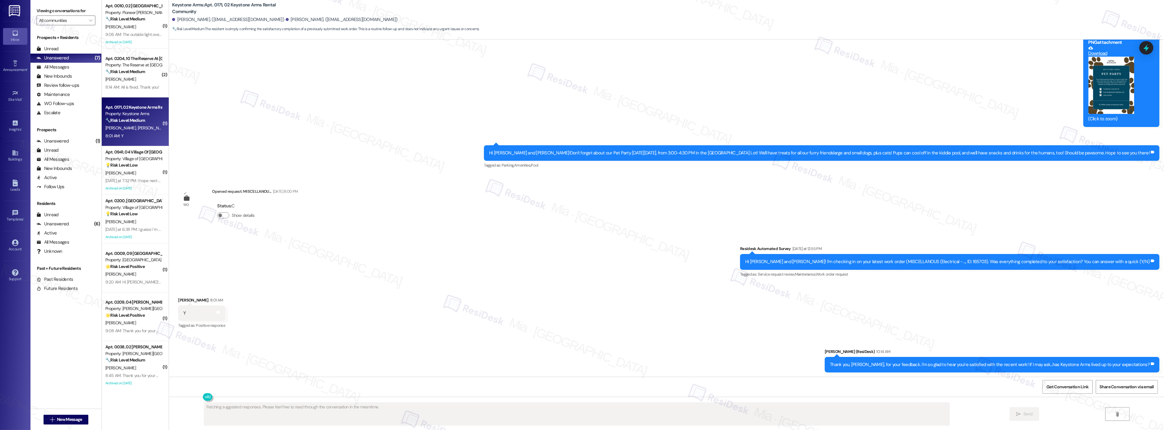
type textarea "Fetching suggested responses. Please feel free to read through the conversation…"
click at [124, 35] on div "9:06 AM: The outside light over the entryway is still out. I know they had trou…" at bounding box center [218, 34] width 227 height 5
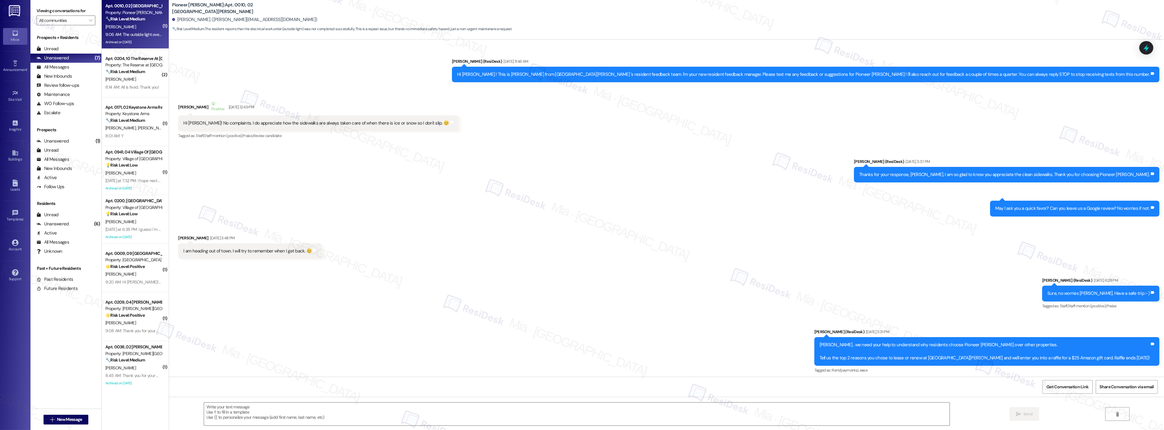
scroll to position [8220, 0]
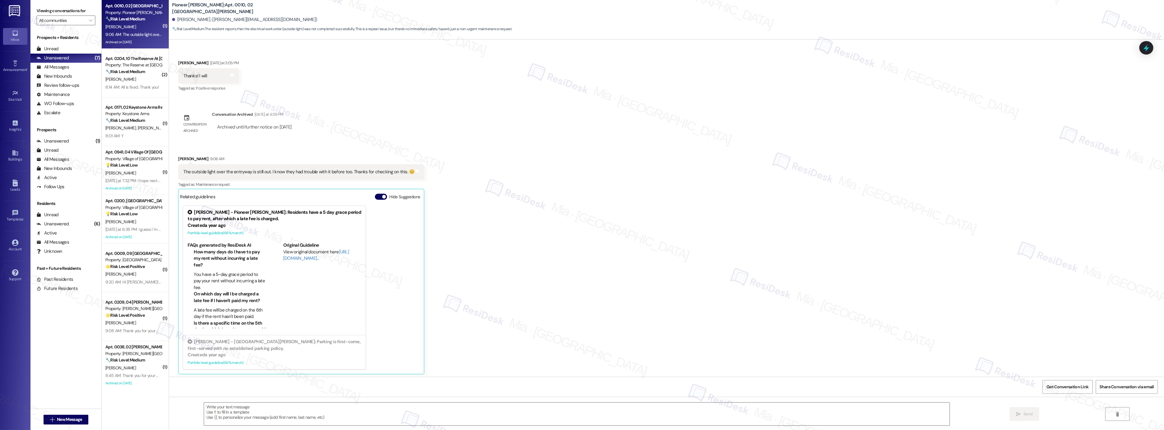
type textarea "Fetching suggested responses. Please feel free to read through the conversation…"
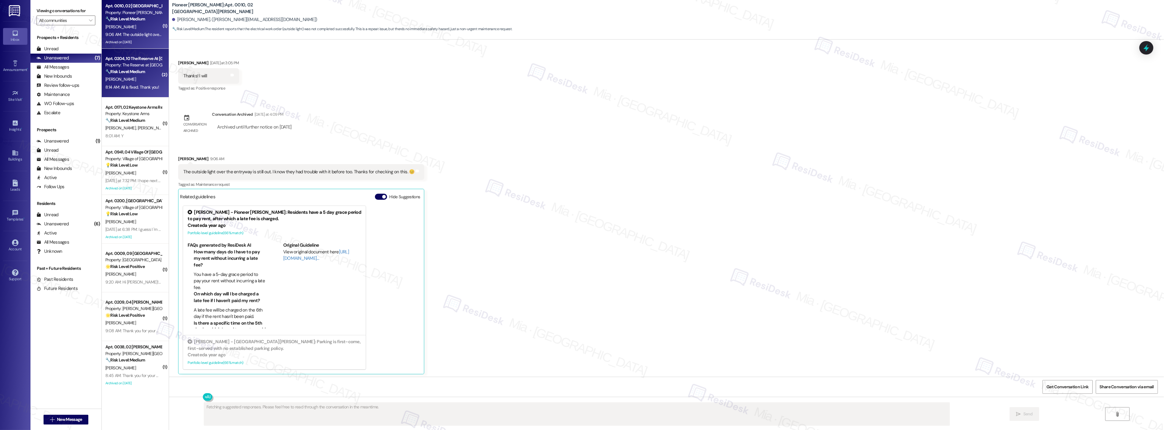
click at [135, 80] on div "[PERSON_NAME]" at bounding box center [134, 79] width 58 height 8
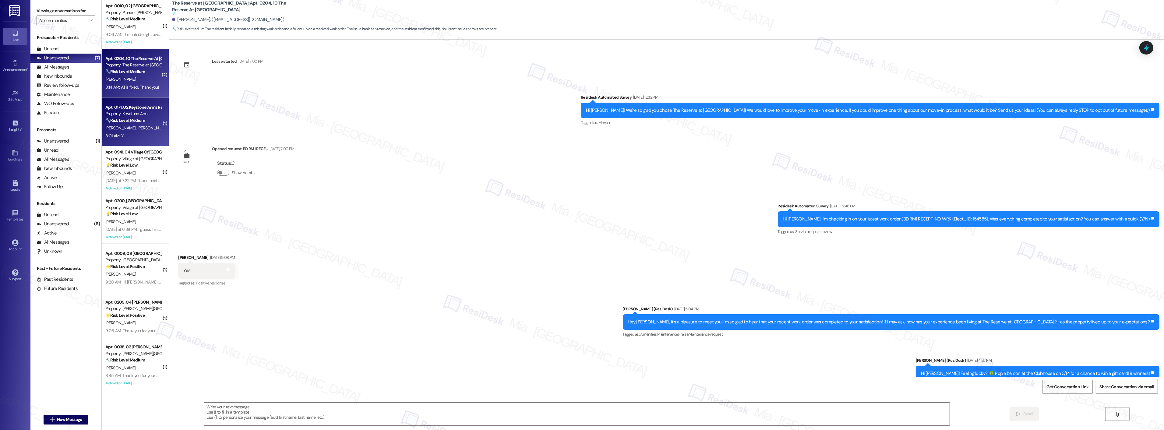
scroll to position [1859, 0]
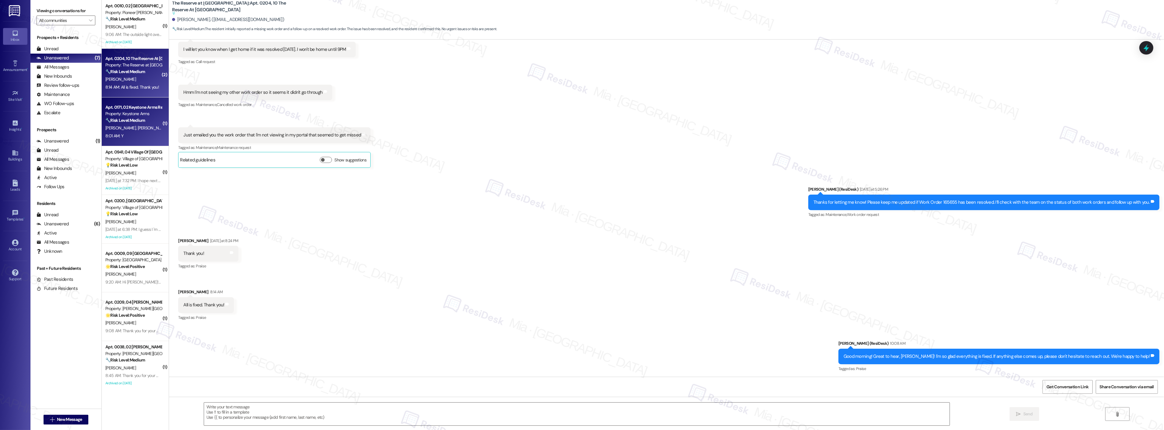
type textarea "Fetching suggested responses. Please feel free to read through the conversation…"
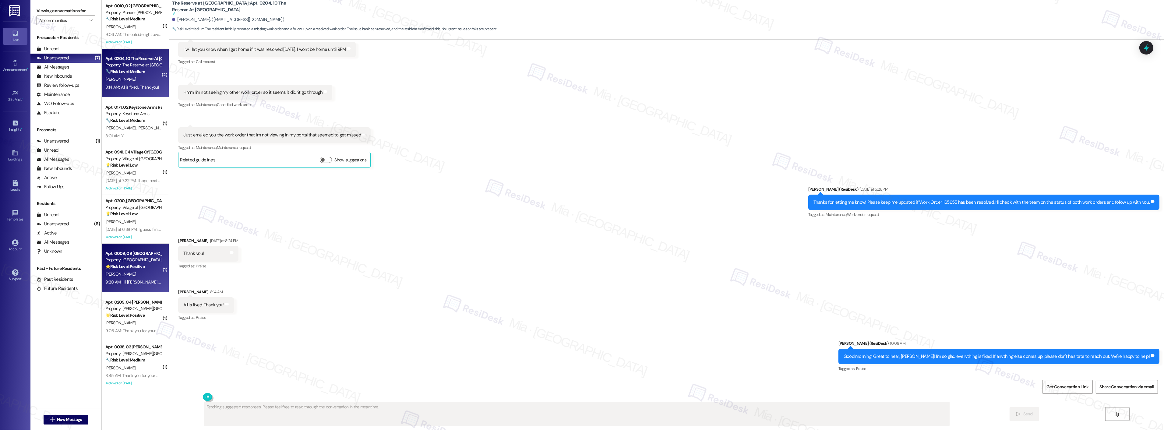
click at [139, 265] on strong "🌟 Risk Level: Positive" at bounding box center [124, 266] width 39 height 5
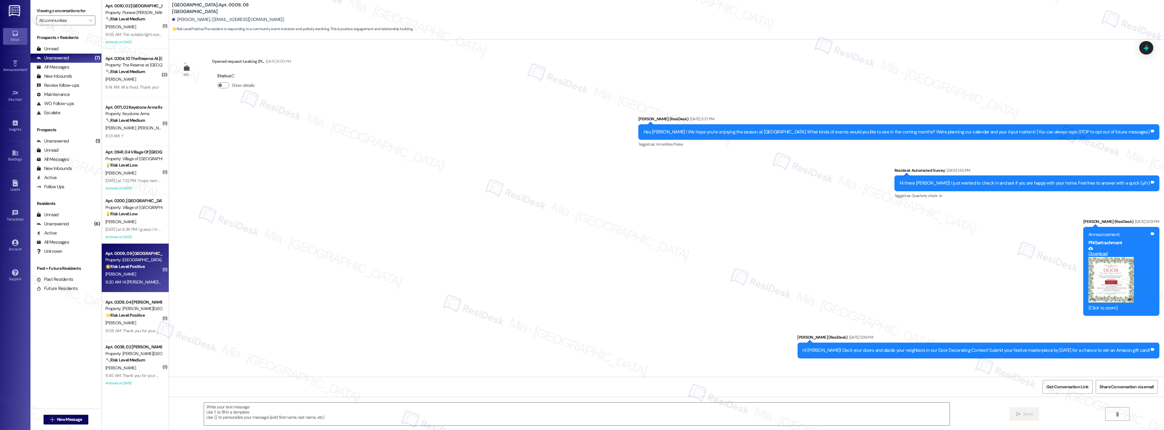
scroll to position [946, 0]
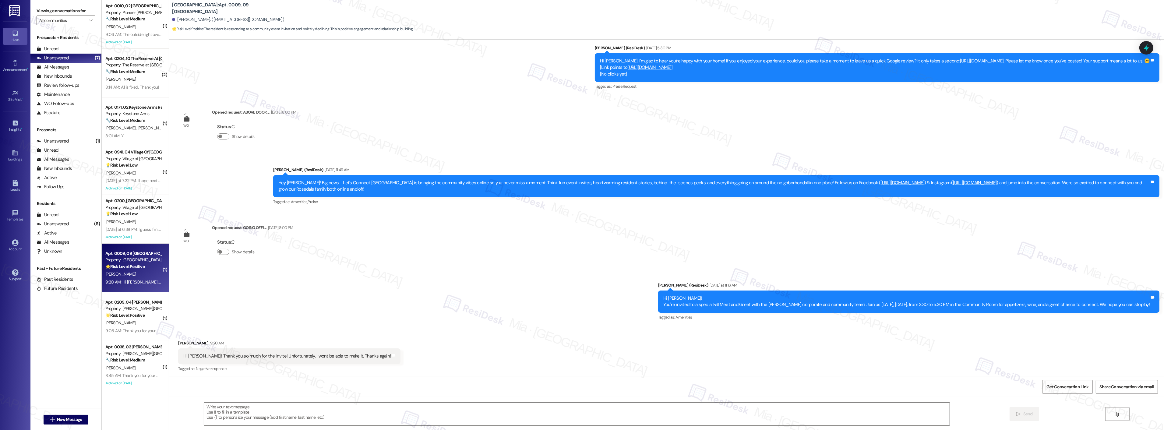
type textarea "Fetching suggested responses. Please feel free to read through the conversation…"
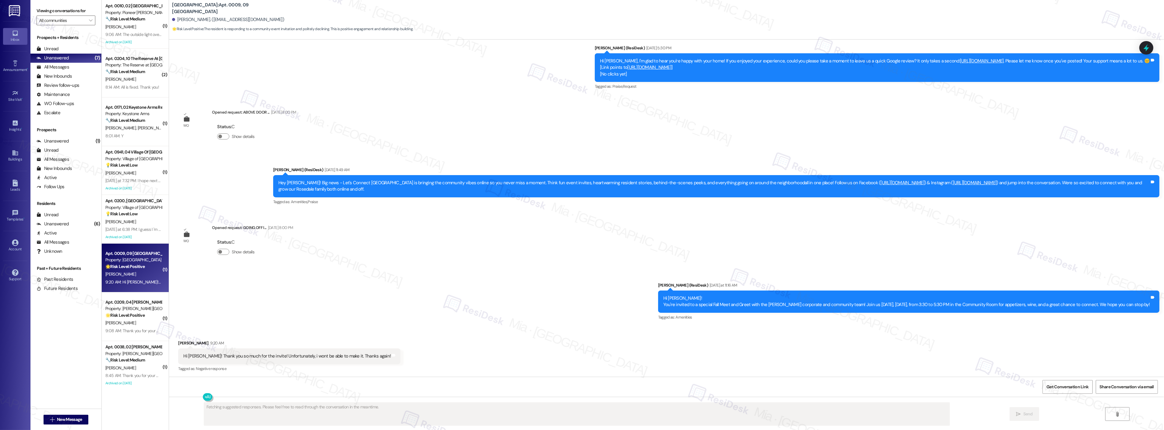
scroll to position [998, 0]
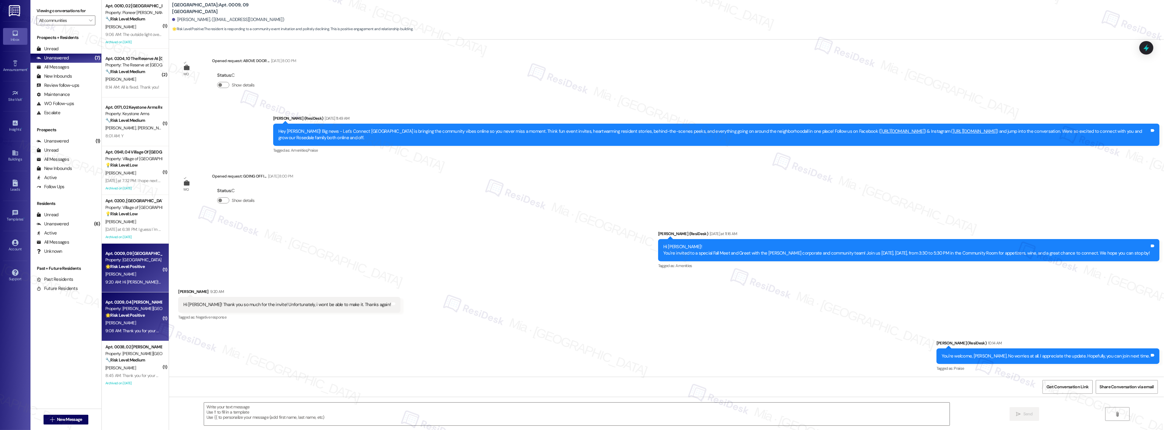
click at [119, 325] on span "[PERSON_NAME]" at bounding box center [120, 322] width 30 height 5
type textarea "Fetching suggested responses. Please feel free to read through the conversation…"
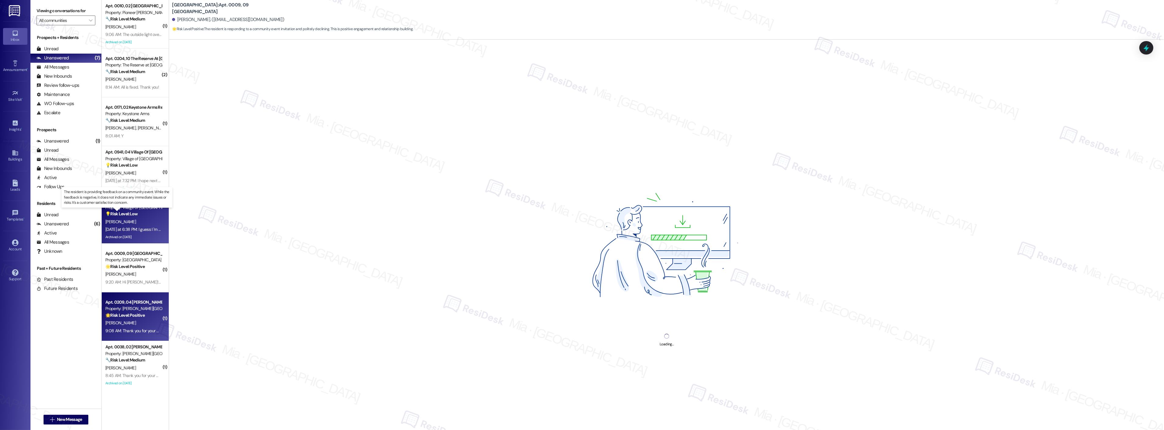
click at [131, 215] on strong "💡 Risk Level: Low" at bounding box center [121, 213] width 32 height 5
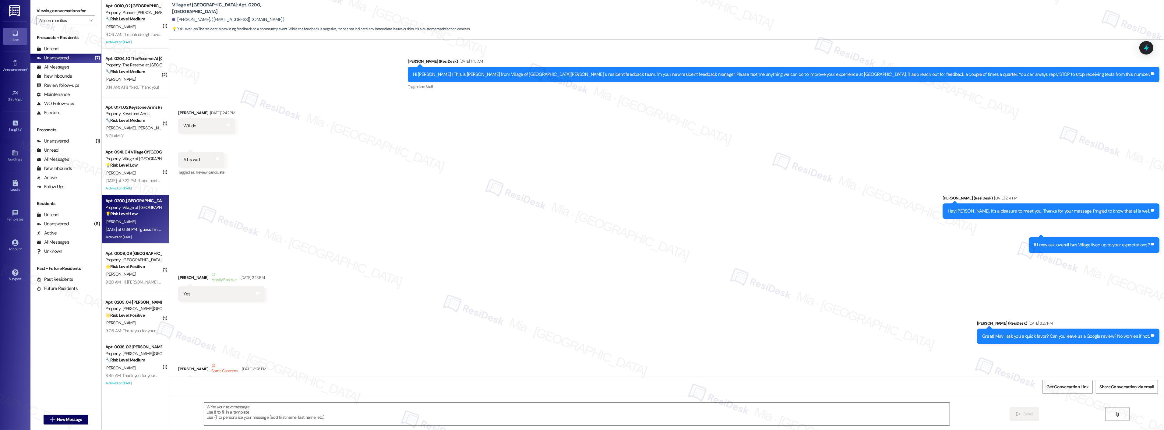
scroll to position [7524, 0]
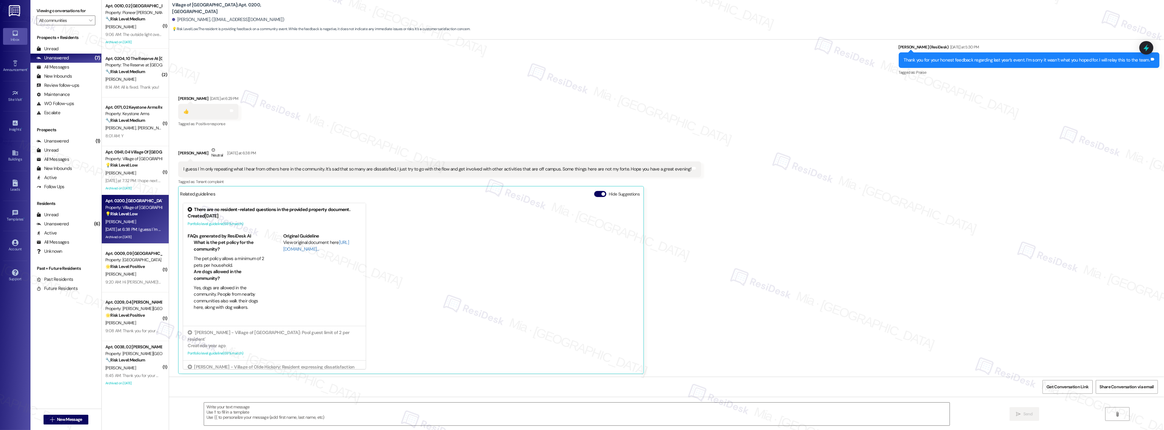
type textarea "Fetching suggested responses. Please feel free to read through the conversation…"
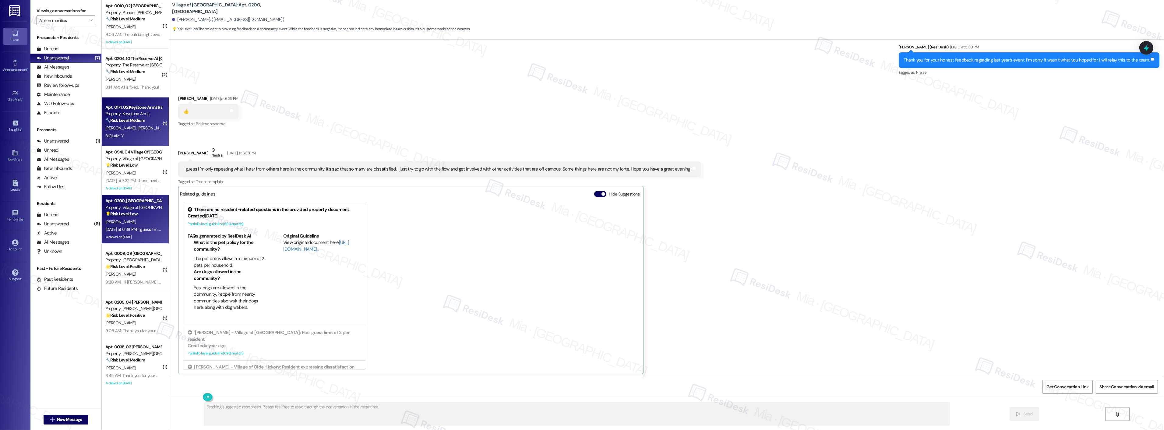
click at [127, 132] on div "H. Baublitz D. Oliver" at bounding box center [134, 128] width 58 height 8
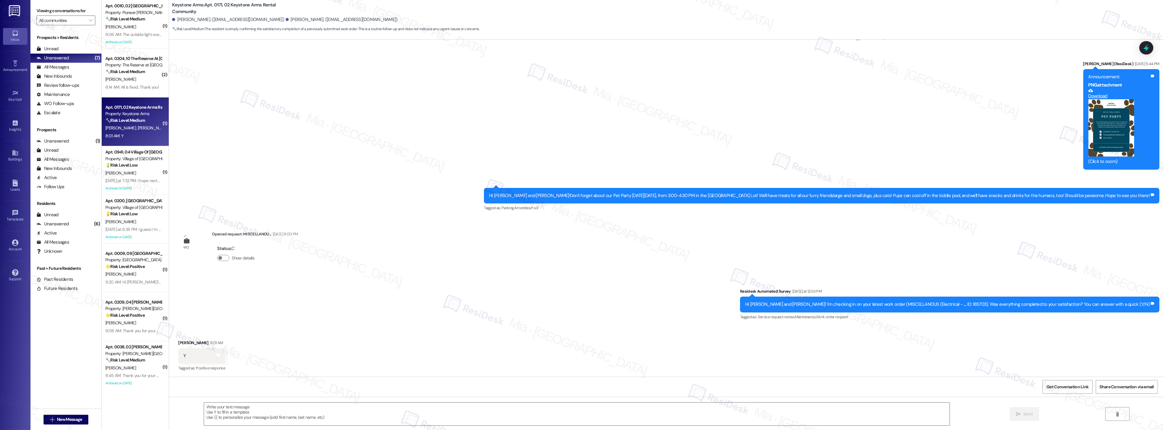
type textarea "Fetching suggested responses. Please feel free to read through the conversation…"
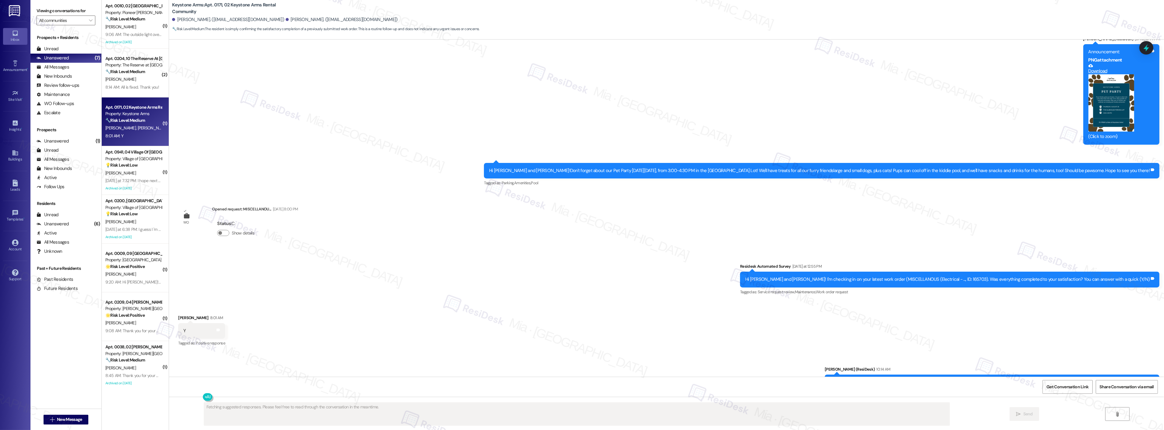
scroll to position [1237, 0]
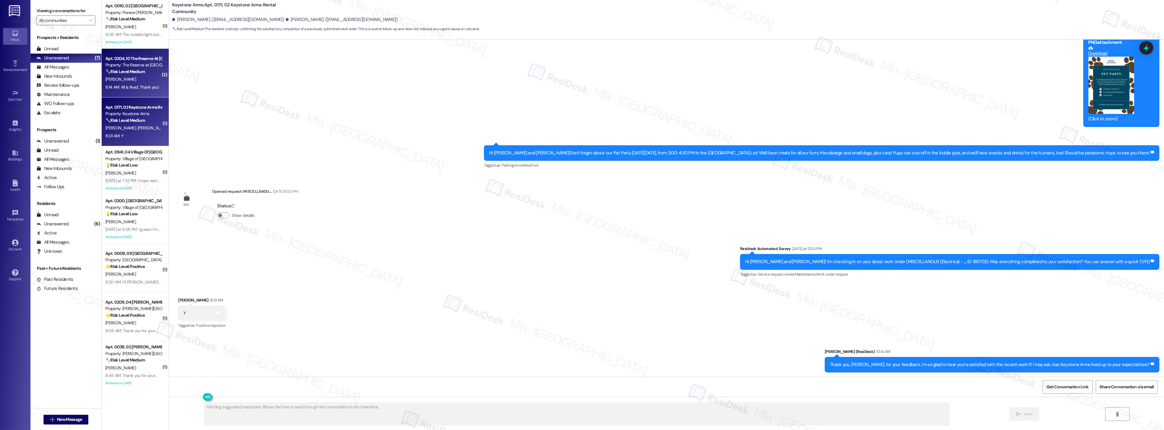
click at [142, 87] on div "8:14 AM: All is fixed. Thank you! 8:14 AM: All is fixed. Thank you!" at bounding box center [132, 86] width 54 height 5
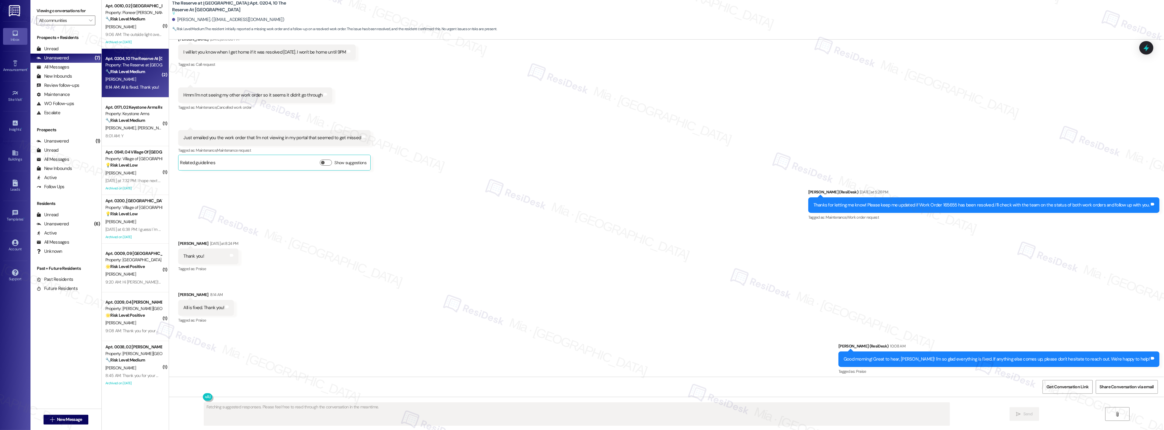
scroll to position [1859, 0]
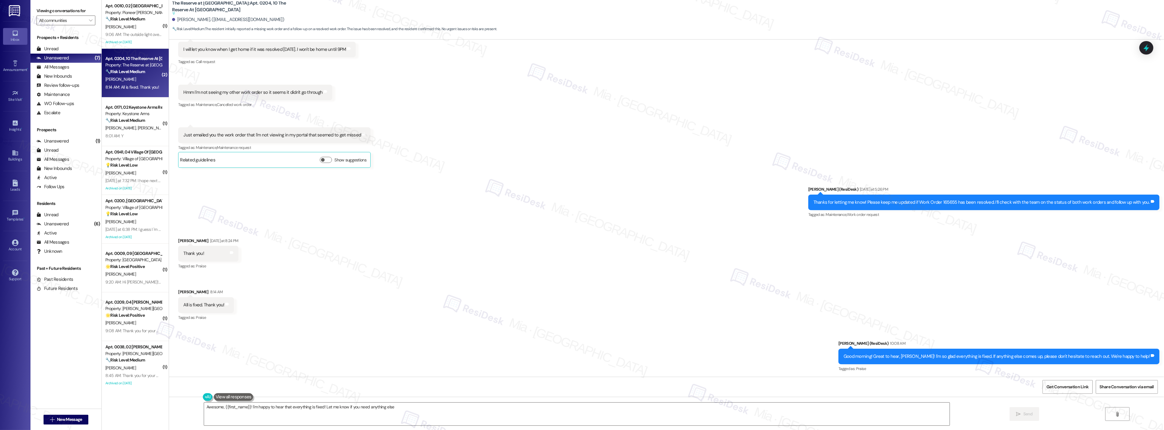
type textarea "Awesome, {{first_name}}! I'm happy to hear that everything is fixed! Let me kno…"
click at [145, 110] on div "Apt. 0171, 02 Keystone Arms Rental Community" at bounding box center [133, 107] width 56 height 6
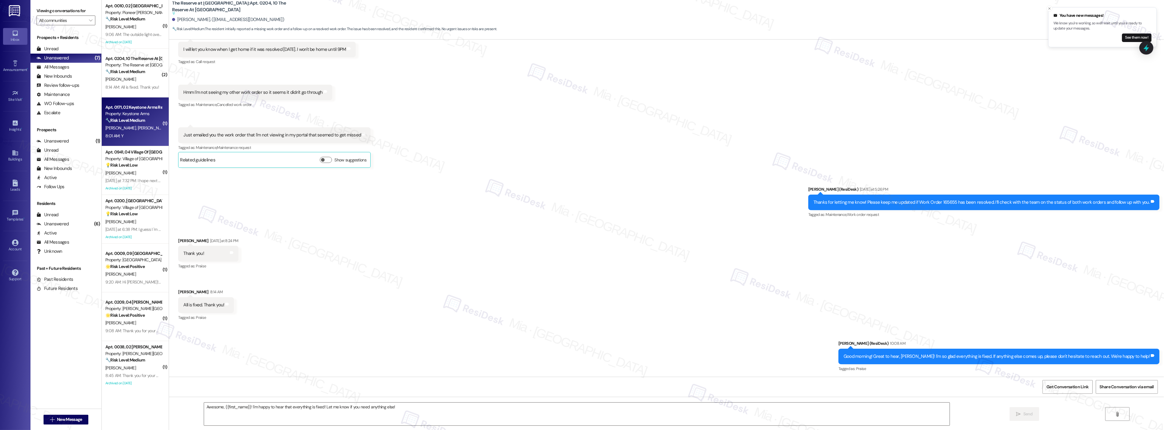
type textarea "Fetching suggested responses. Please feel free to read through the conversation…"
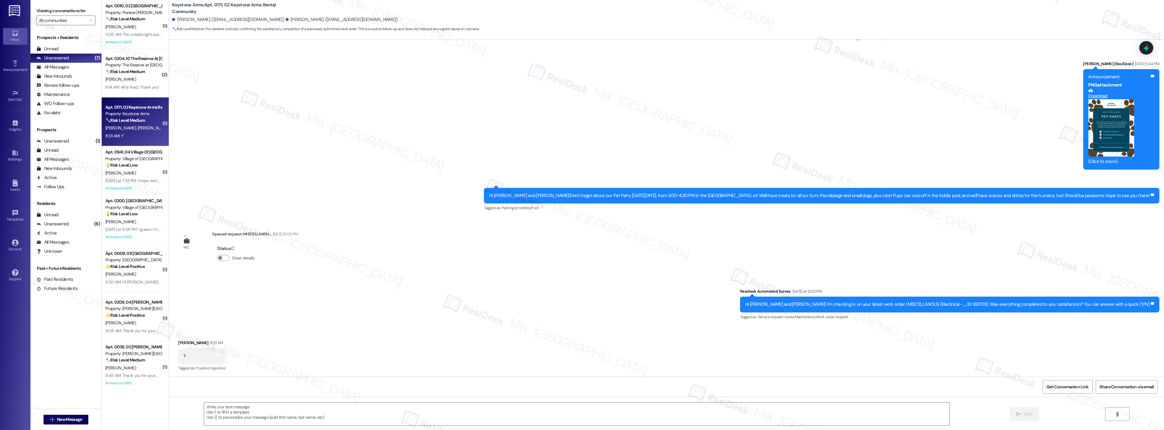
type textarea "Fetching suggested responses. Please feel free to read through the conversation…"
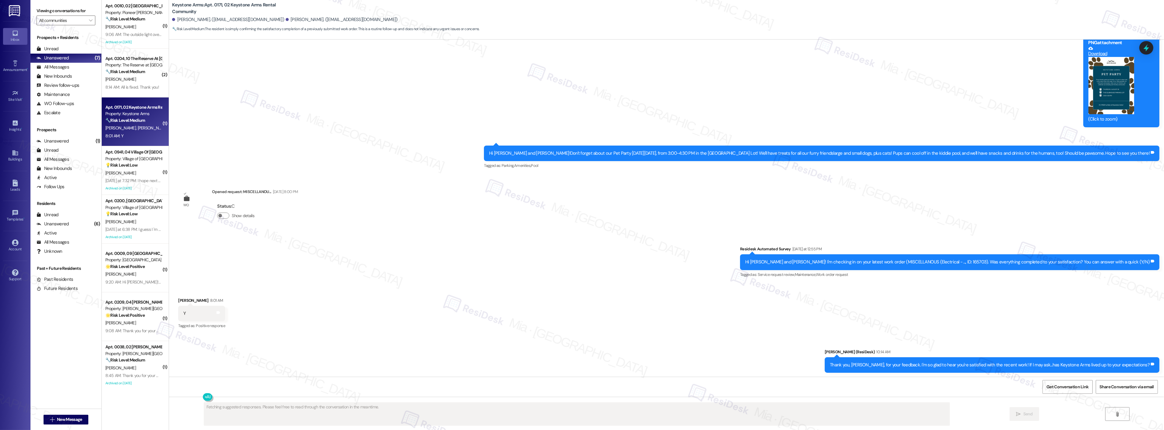
scroll to position [1237, 0]
click at [124, 93] on div "Apt. 0204, 10 The Reserve At Willow Ridge Property: The Reserve at Willow Ridge…" at bounding box center [135, 73] width 67 height 49
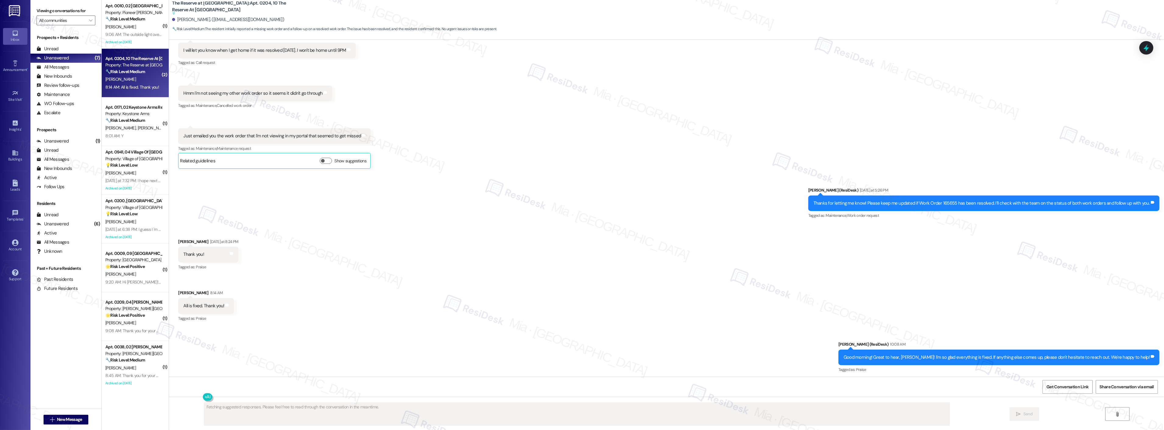
scroll to position [1859, 0]
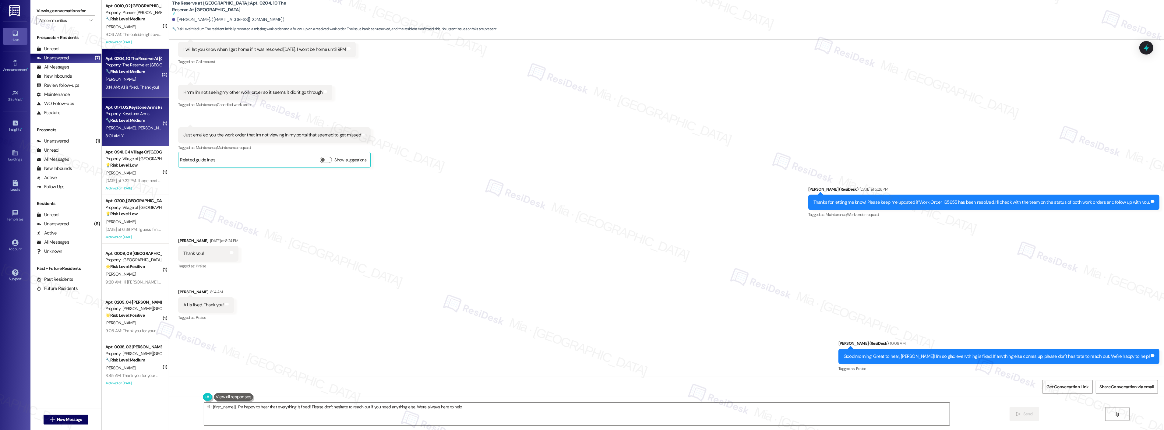
type textarea "Hi {{first_name}}, I'm happy to hear that everything is fixed! Please don't hes…"
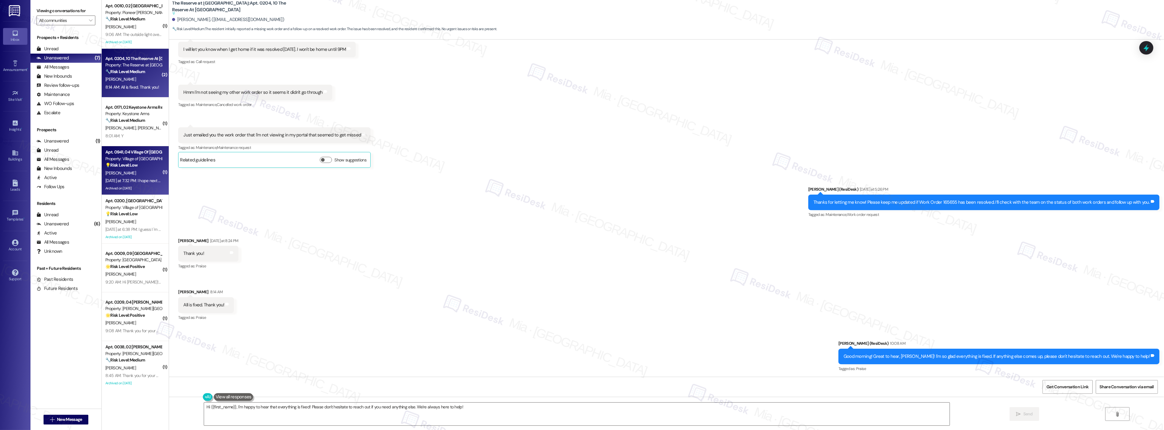
click at [128, 163] on strong "💡 Risk Level: Low" at bounding box center [121, 164] width 32 height 5
type textarea "Fetching suggested responses. Please feel free to read through the conversation…"
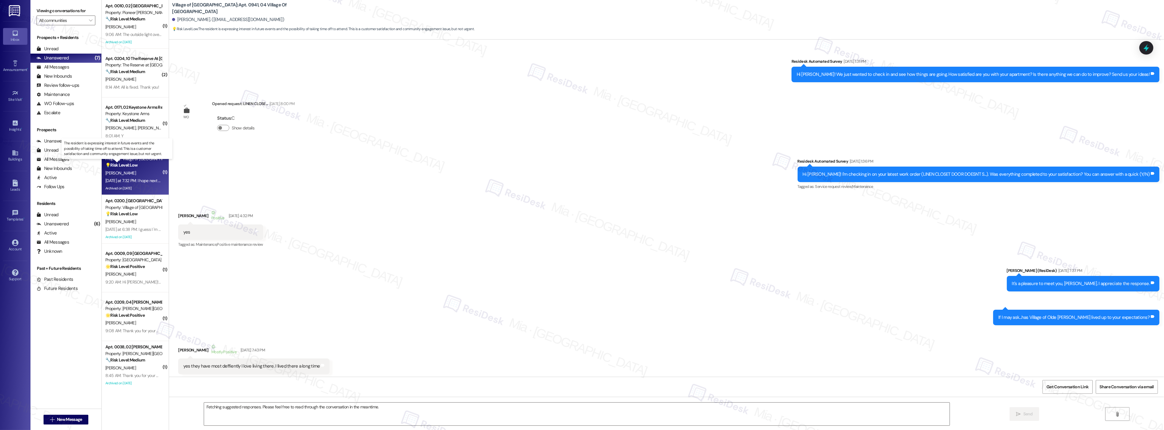
scroll to position [14045, 0]
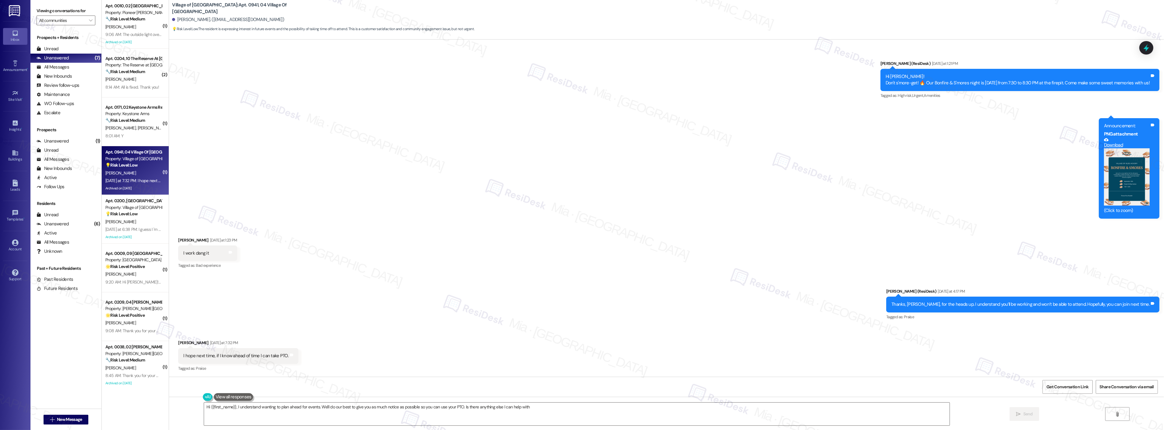
type textarea "Hi {{first_name}}, I understand wanting to plan ahead for events. We'll do our …"
click at [131, 224] on div "[PERSON_NAME]" at bounding box center [134, 222] width 58 height 8
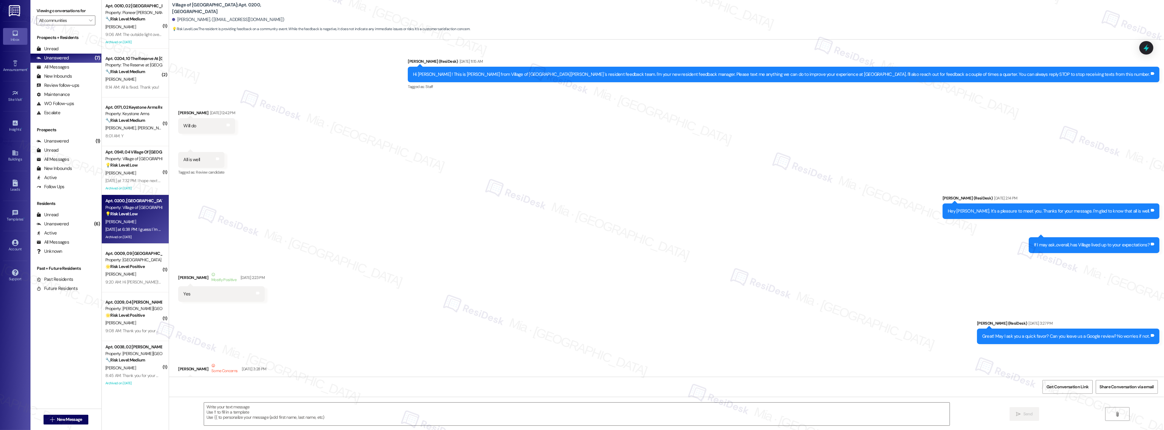
scroll to position [7524, 0]
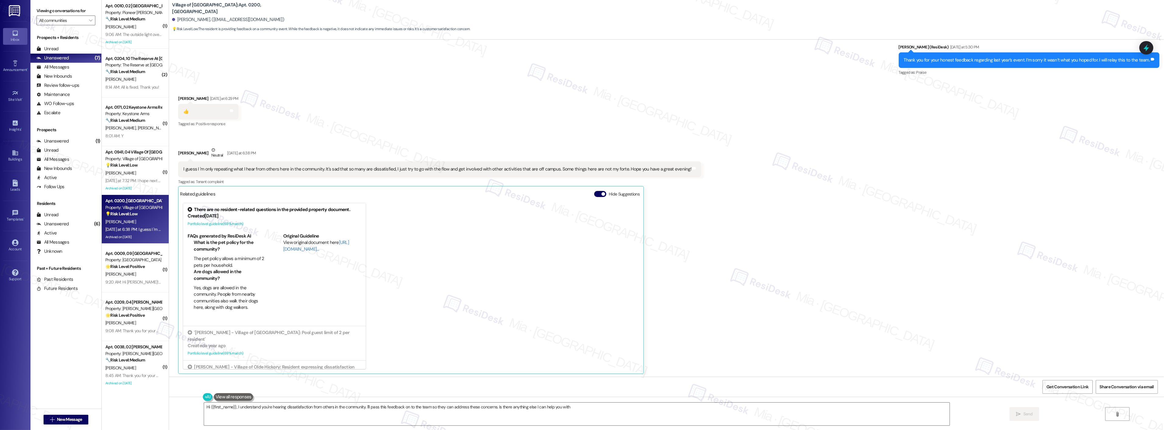
type textarea "Hi {{first_name}}, I understand you're hearing dissatisfaction from others in t…"
